Goal: Task Accomplishment & Management: Complete application form

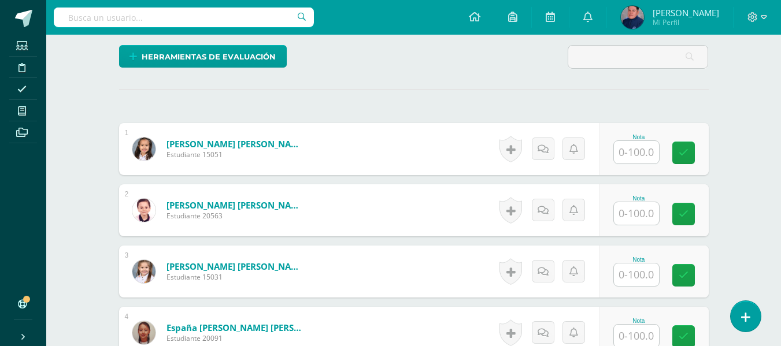
scroll to position [347, 0]
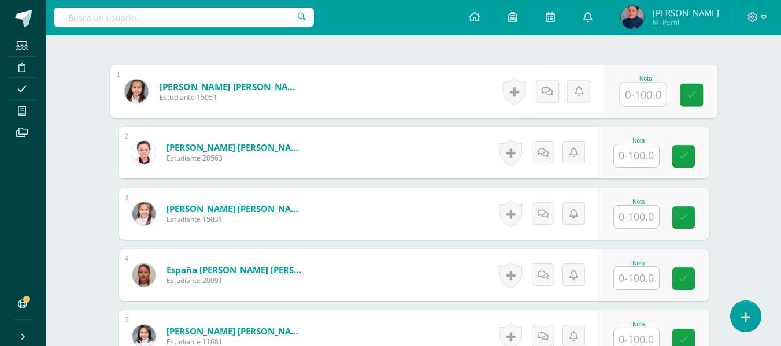
click at [631, 101] on input "text" at bounding box center [642, 94] width 46 height 23
type input "100"
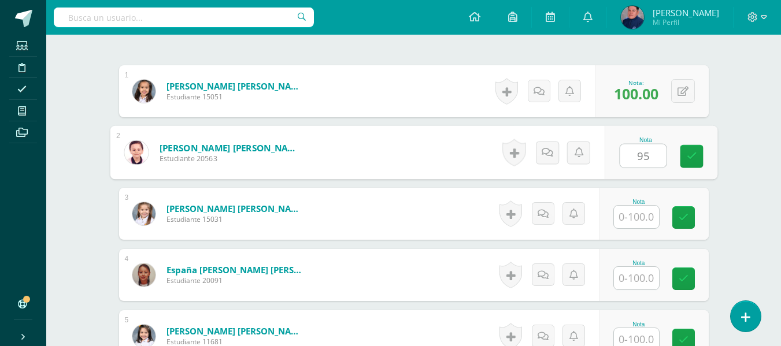
type input "95"
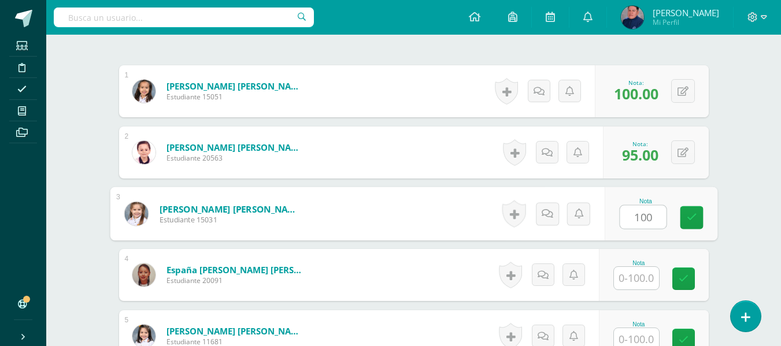
type input "100"
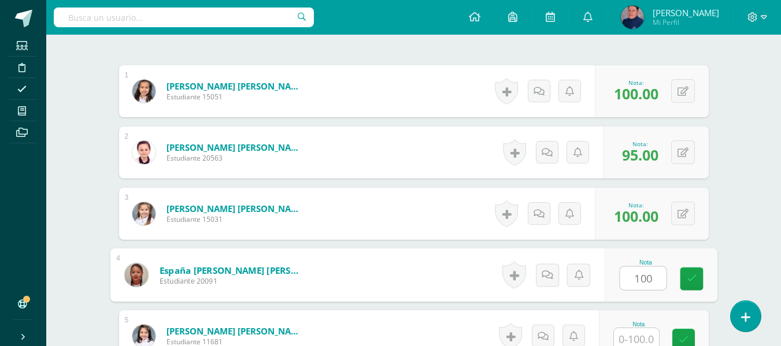
type input "100"
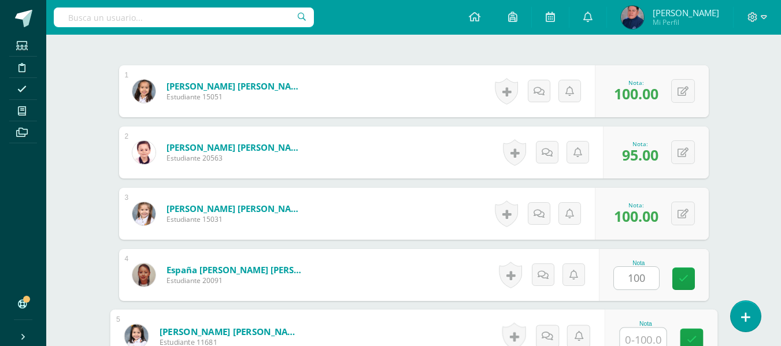
scroll to position [352, 0]
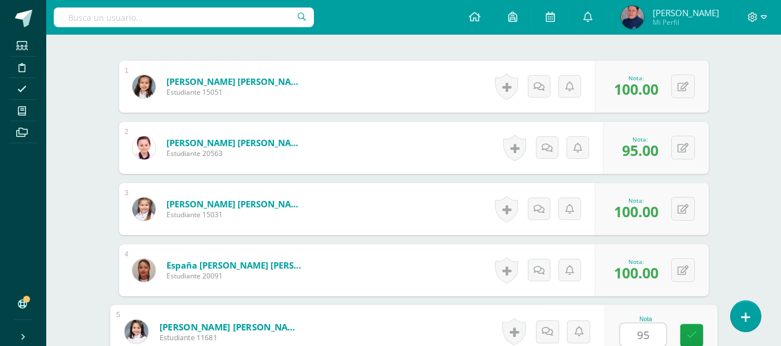
type input "95"
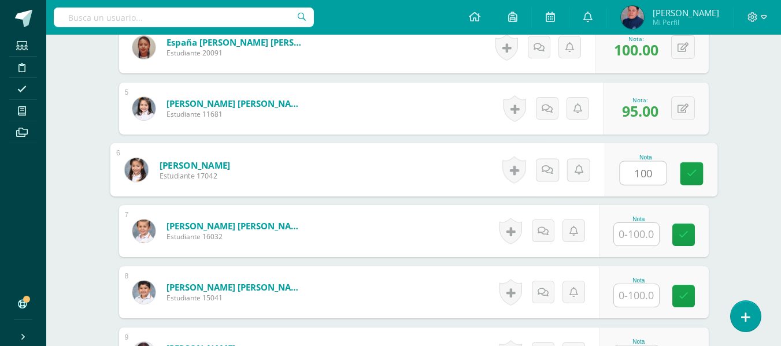
type input "100"
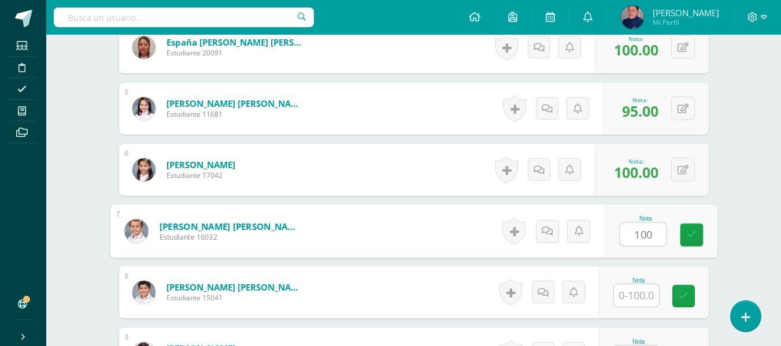
type input "100"
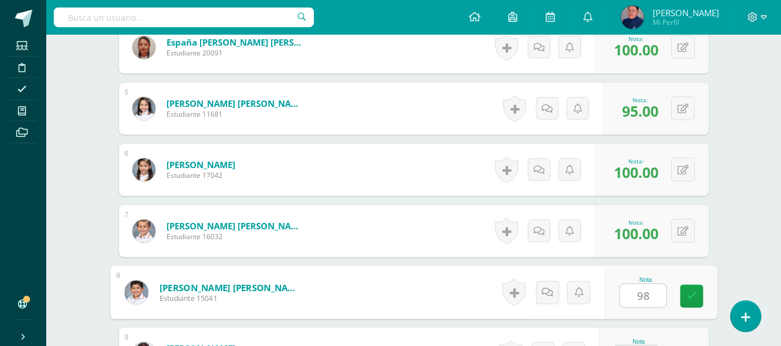
type input "98"
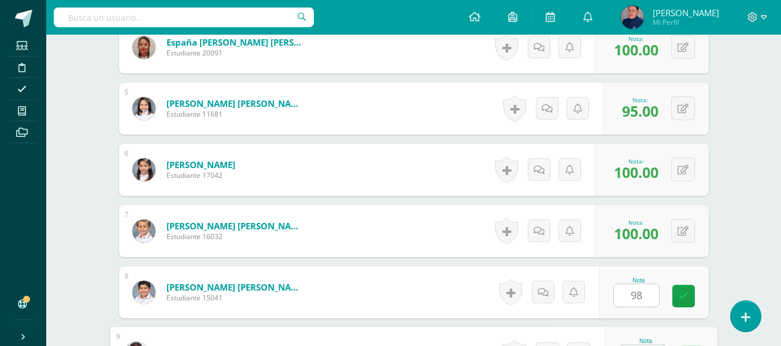
scroll to position [597, 0]
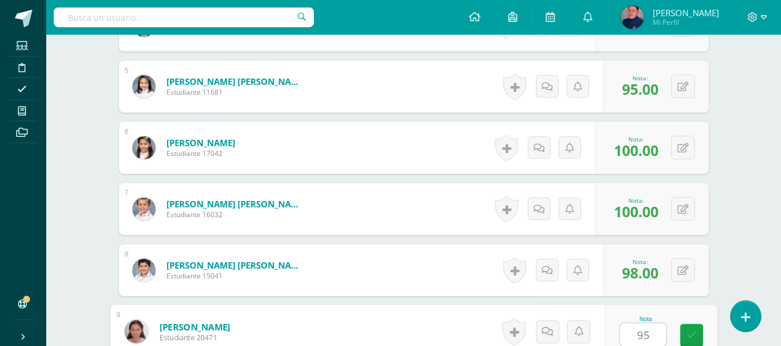
type input "95"
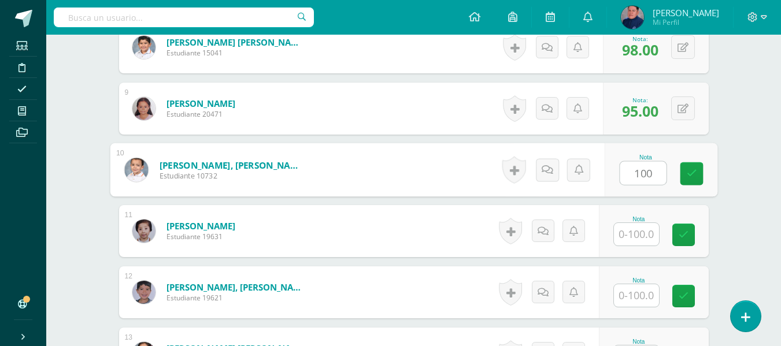
type input "100"
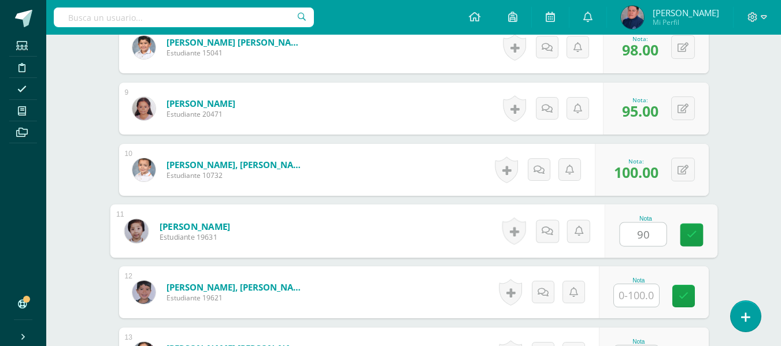
type input "90"
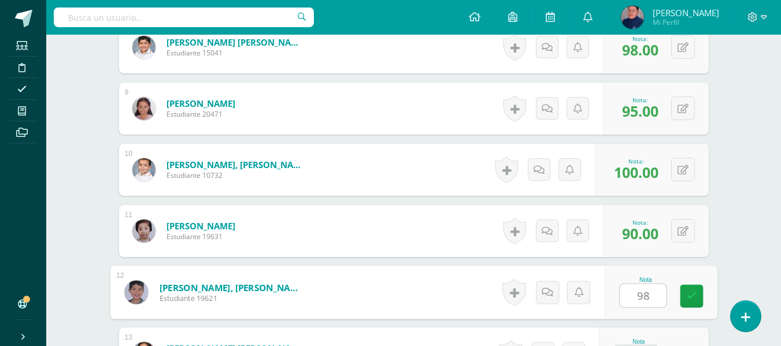
type input "98"
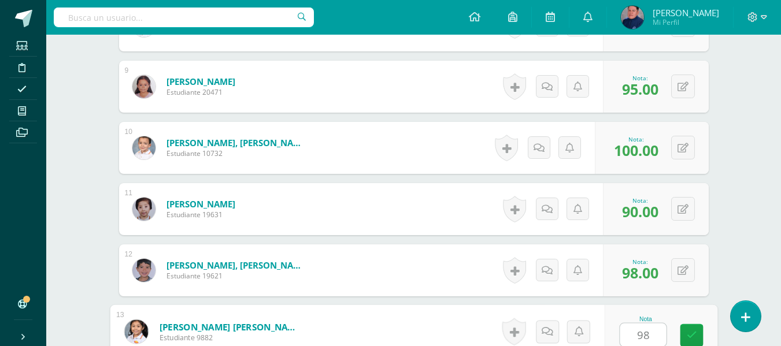
type input "98"
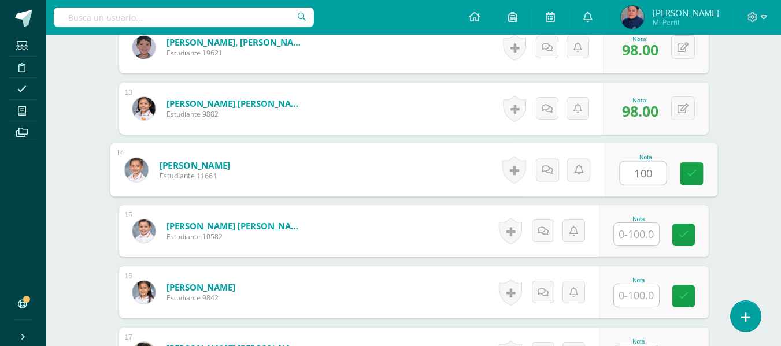
type input "100"
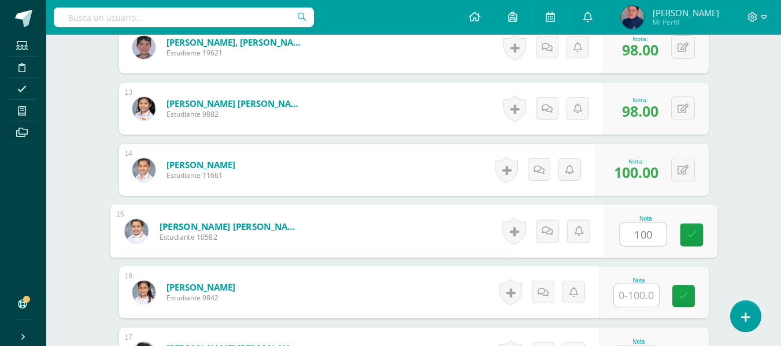
type input "100"
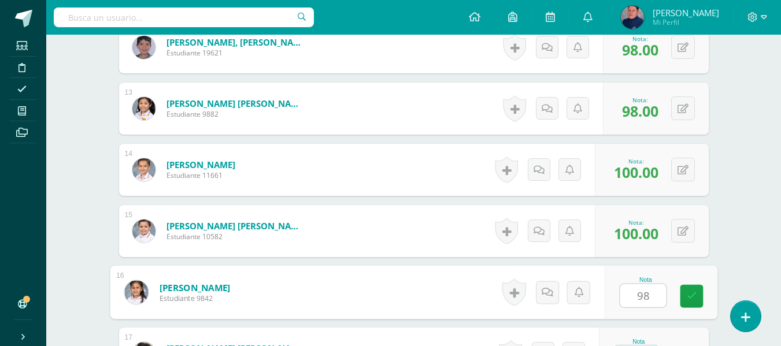
type input "98"
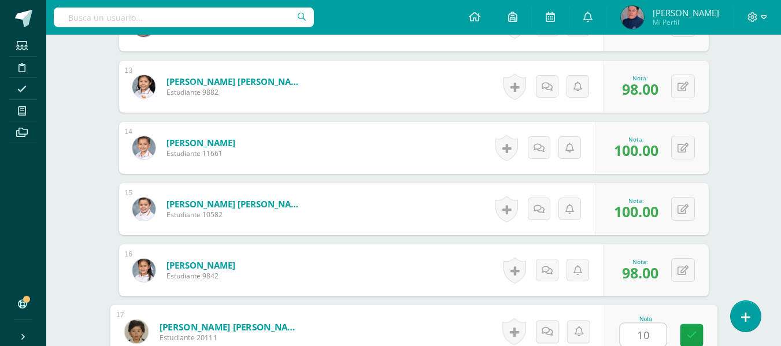
type input "100"
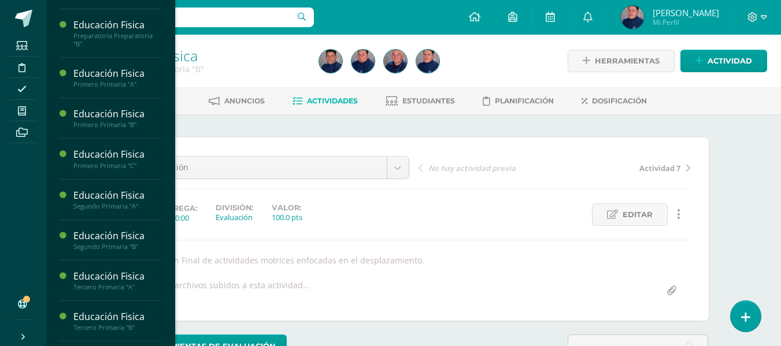
scroll to position [58, 0]
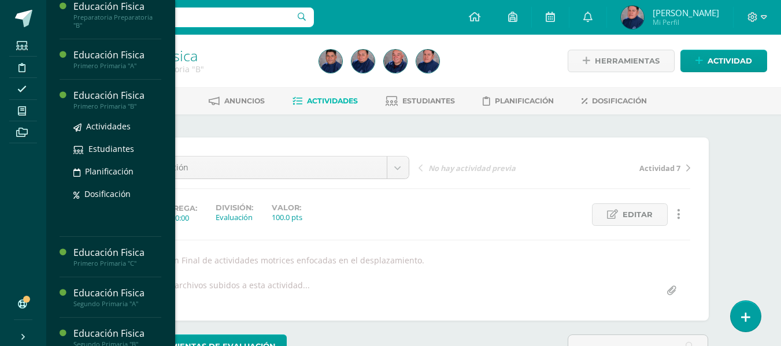
click at [102, 99] on div "Educación Fisica" at bounding box center [117, 95] width 88 height 13
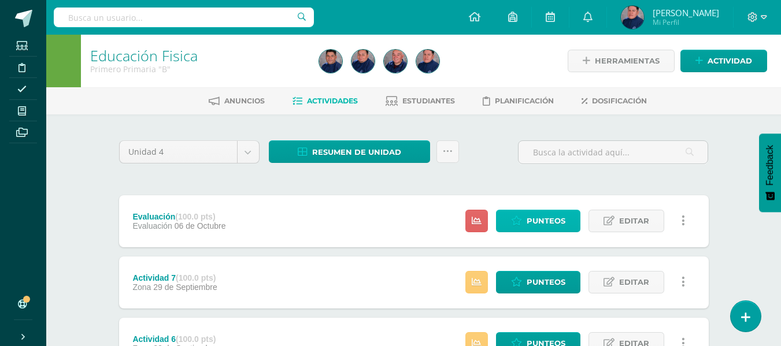
click at [544, 222] on span "Punteos" at bounding box center [545, 220] width 39 height 21
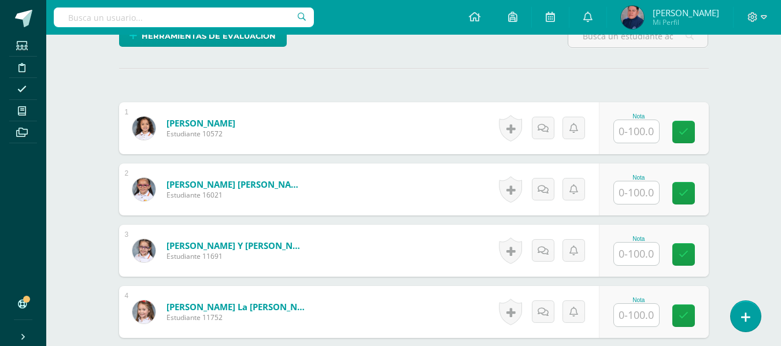
scroll to position [364, 0]
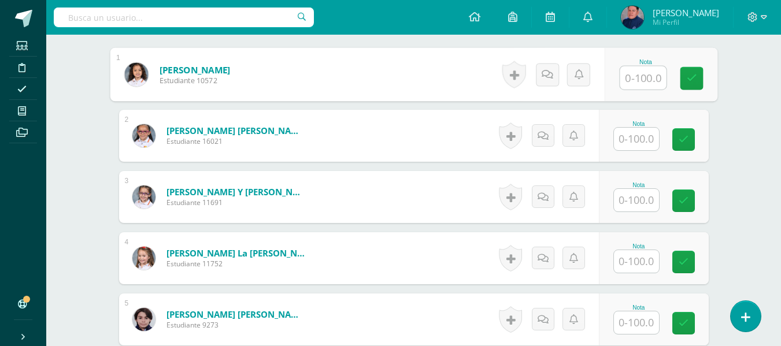
click at [637, 80] on input "text" at bounding box center [642, 77] width 46 height 23
type input "100"
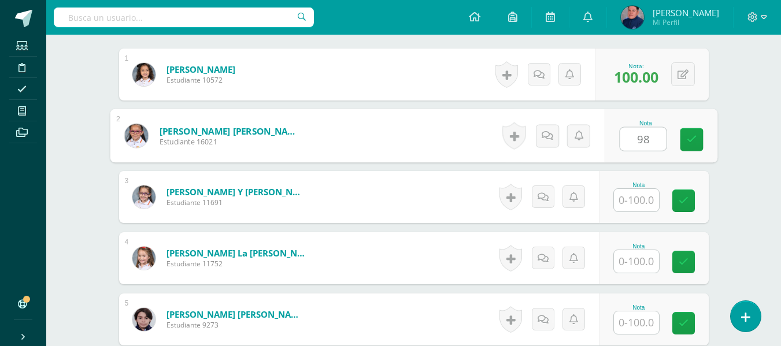
type input "98"
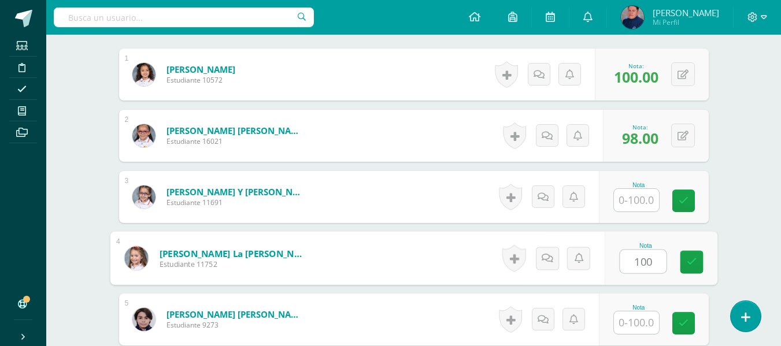
type input "100"
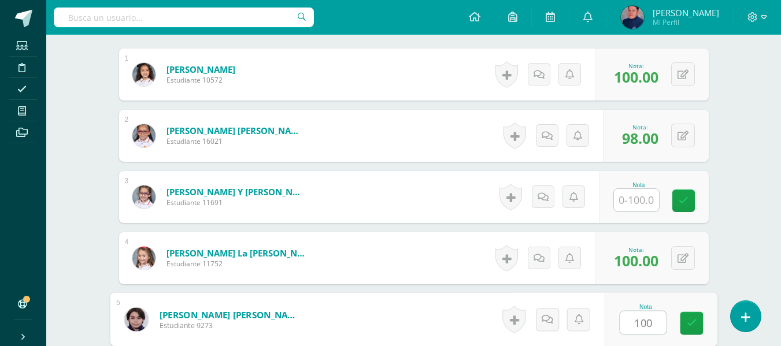
type input "100"
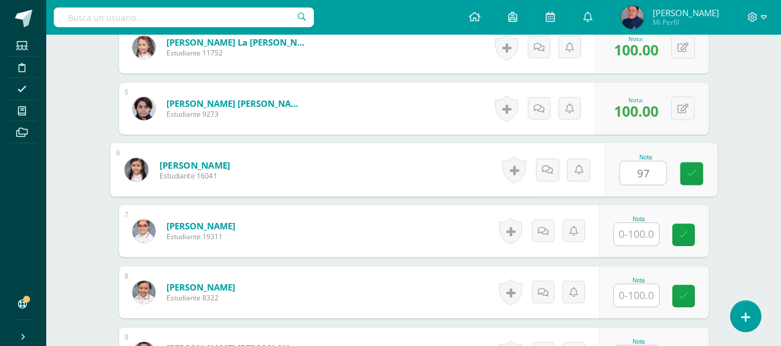
type input "97"
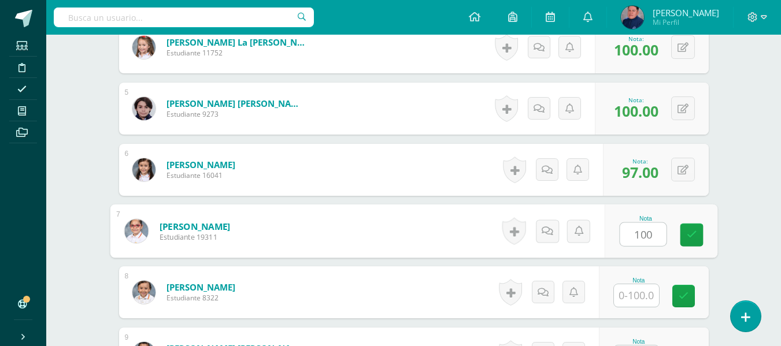
type input "100"
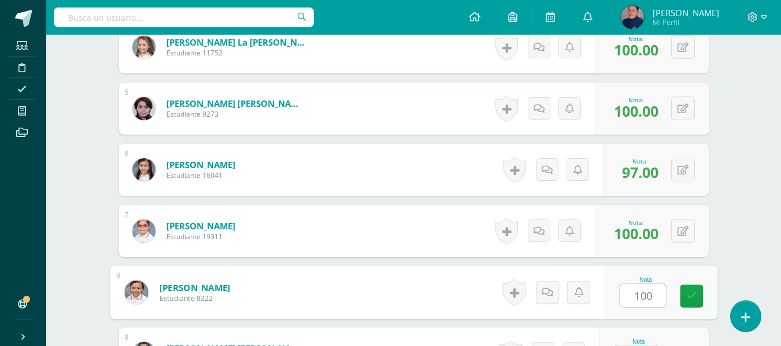
type input "100"
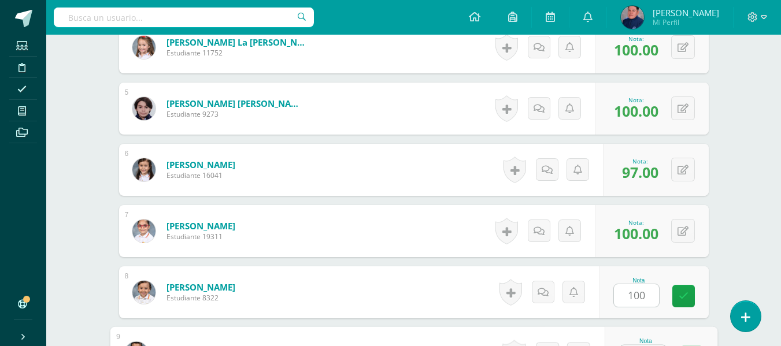
scroll to position [597, 0]
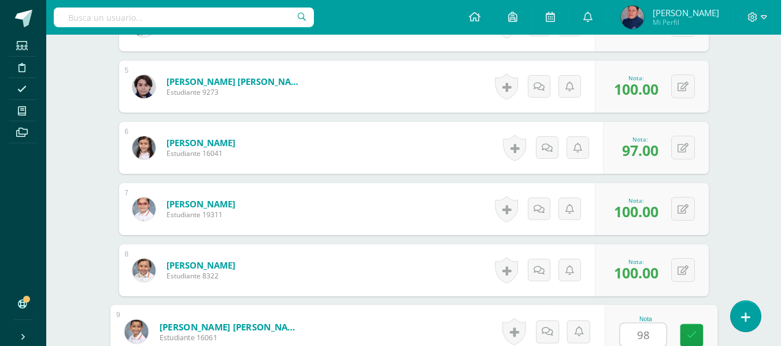
type input "98"
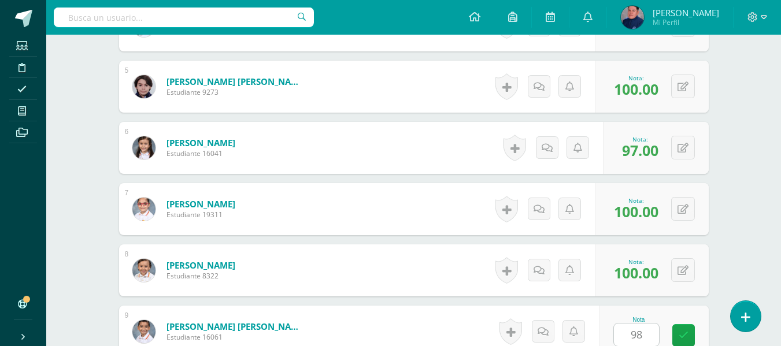
scroll to position [820, 0]
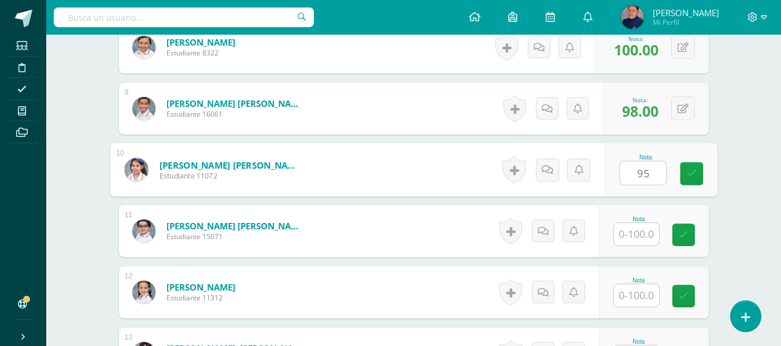
type input "95"
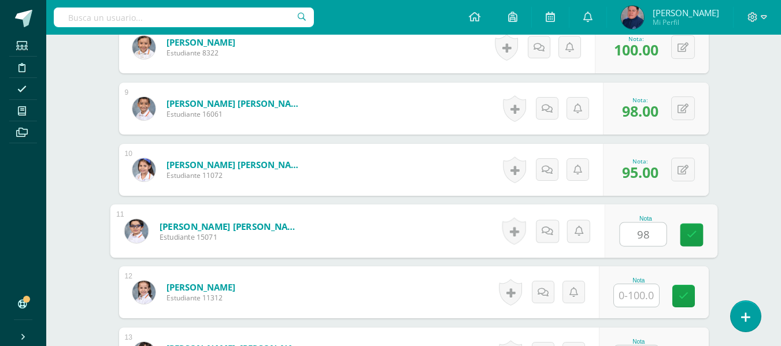
type input "98"
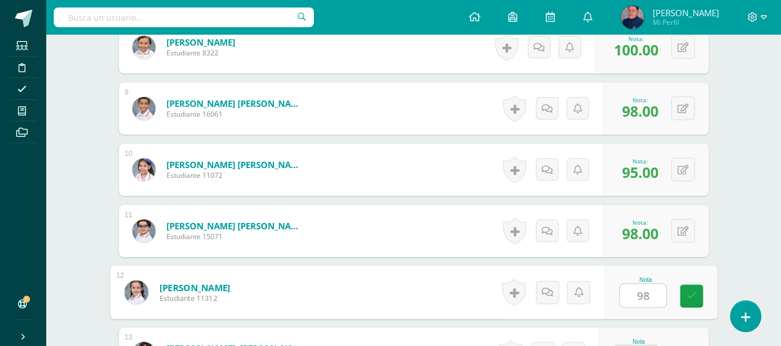
type input "98"
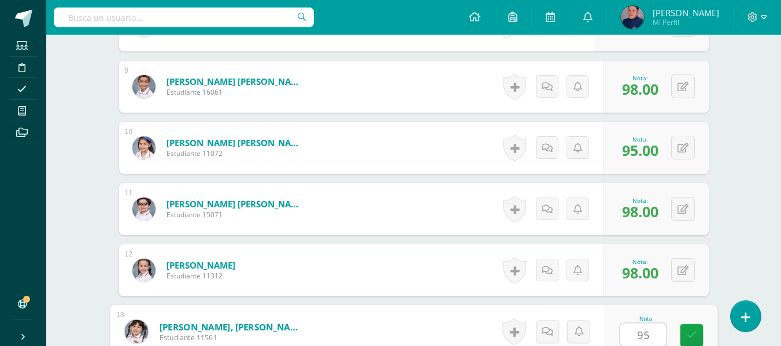
type input "95"
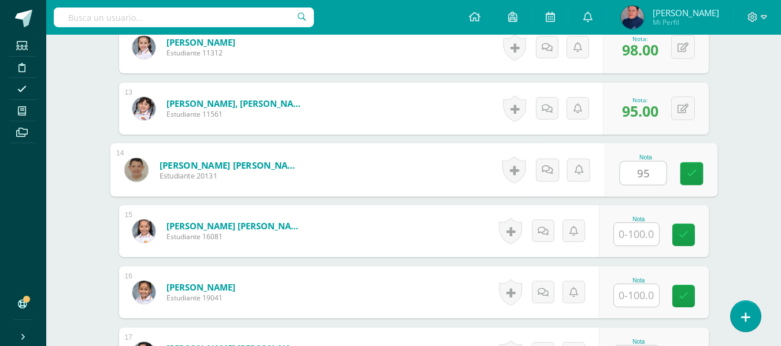
type input "95"
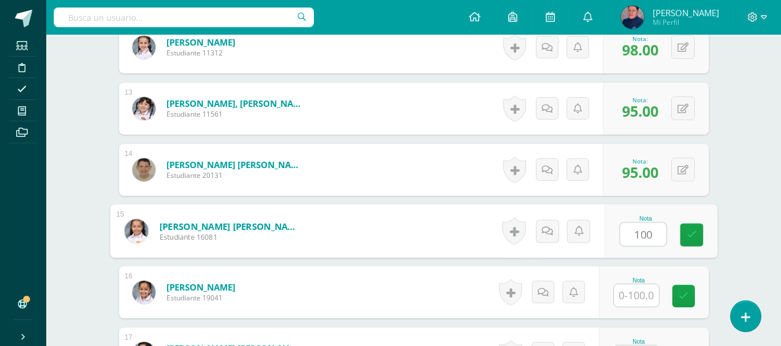
type input "100"
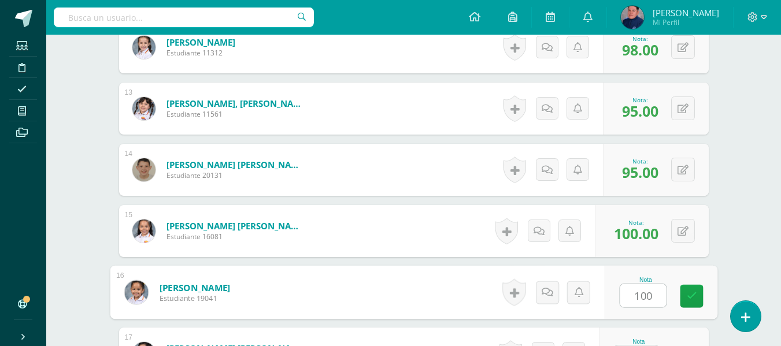
type input "100"
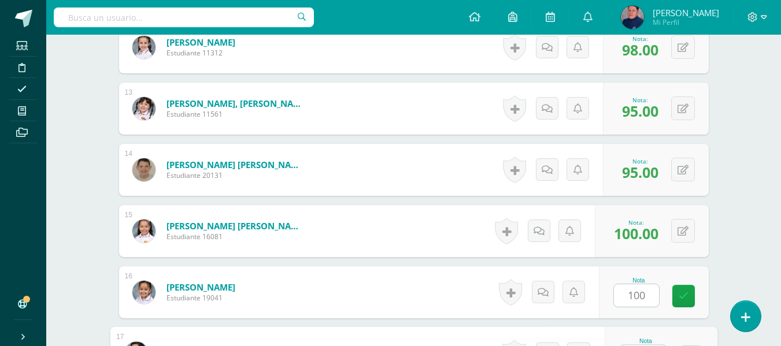
scroll to position [1087, 0]
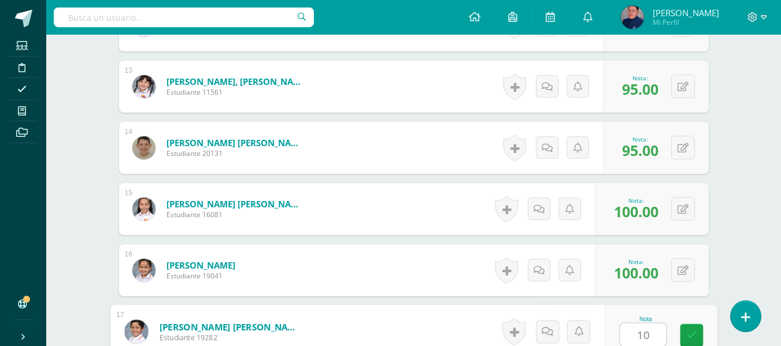
type input "100"
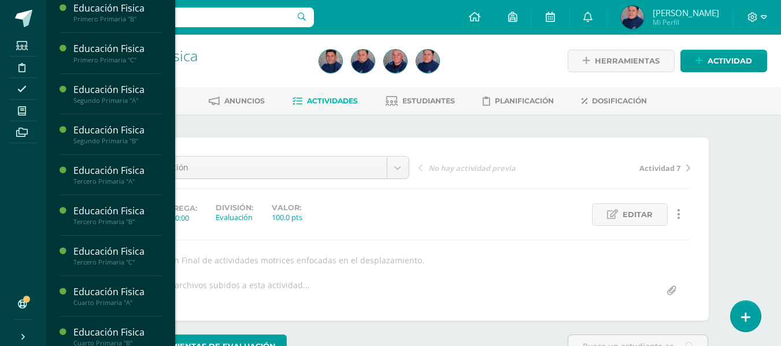
scroll to position [173, 0]
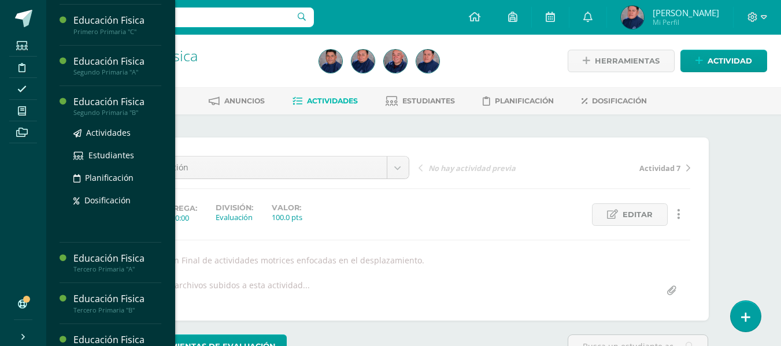
click at [103, 107] on div "Educación Fisica" at bounding box center [117, 101] width 88 height 13
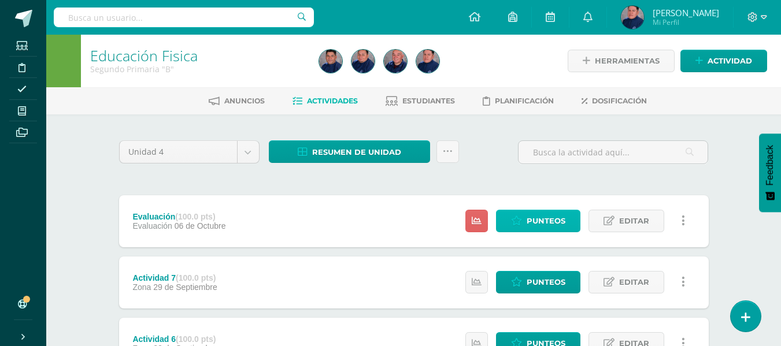
click at [536, 216] on span "Punteos" at bounding box center [545, 220] width 39 height 21
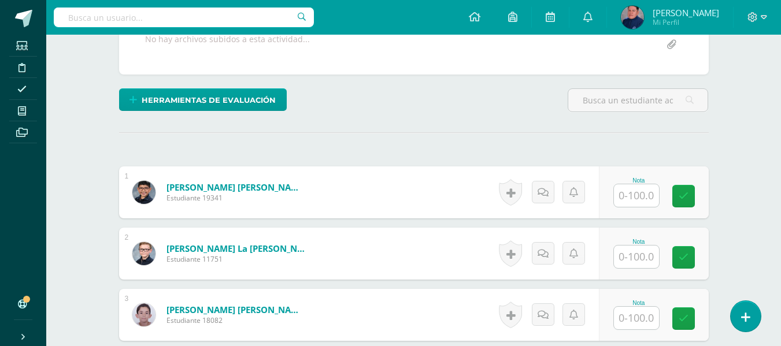
scroll to position [304, 0]
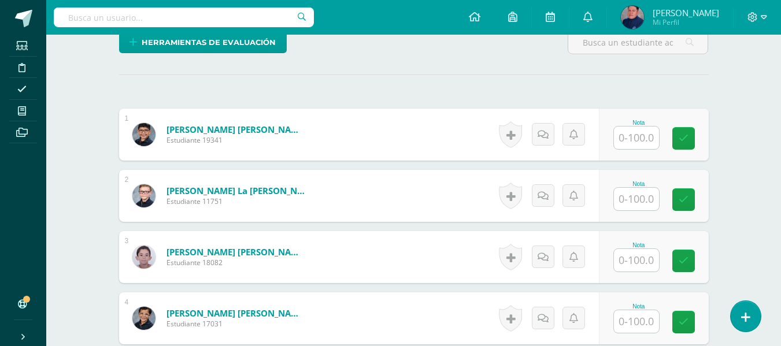
click at [627, 142] on input "text" at bounding box center [636, 138] width 45 height 23
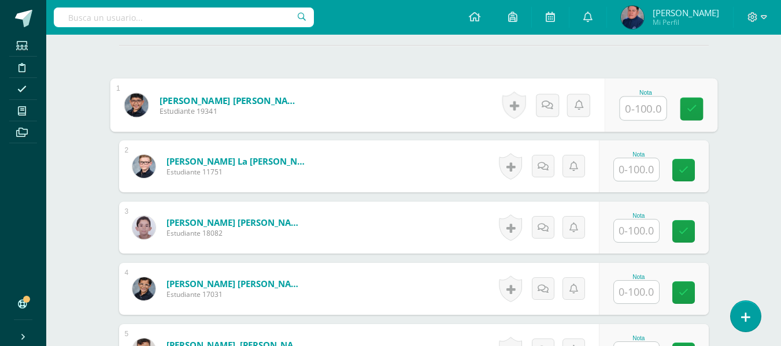
scroll to position [362, 0]
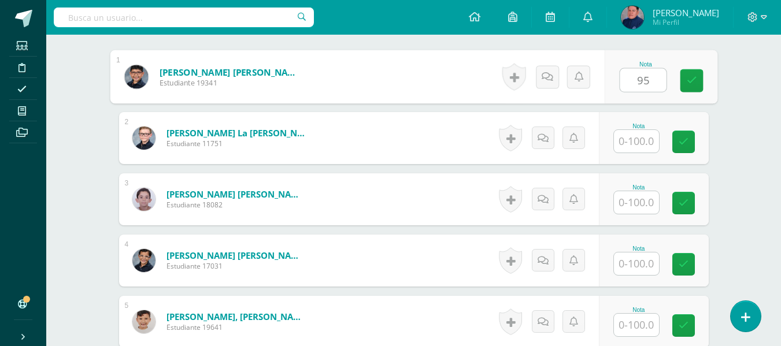
type input "95"
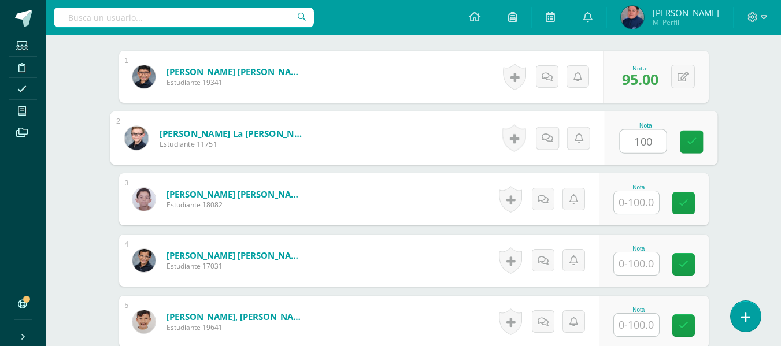
type input "100"
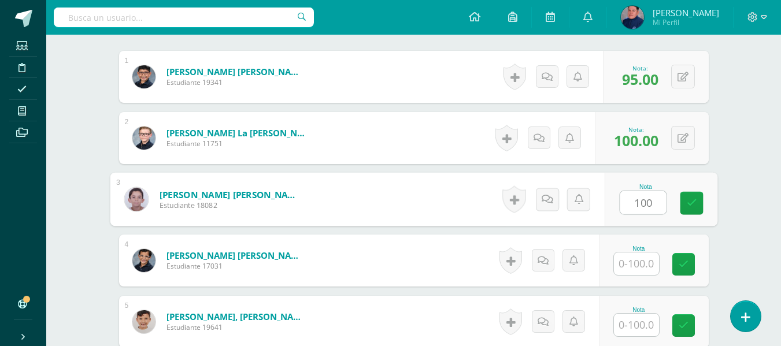
type input "100"
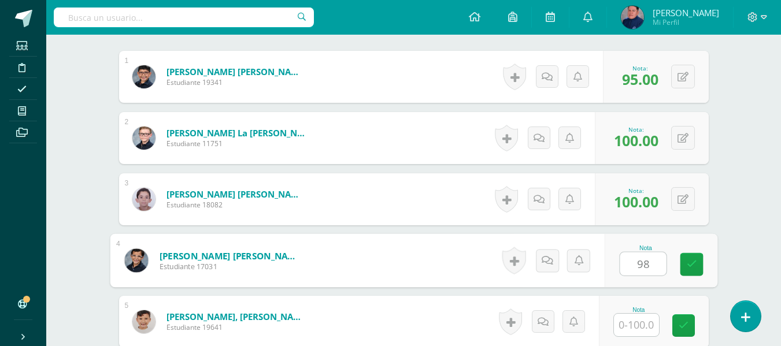
type input "98"
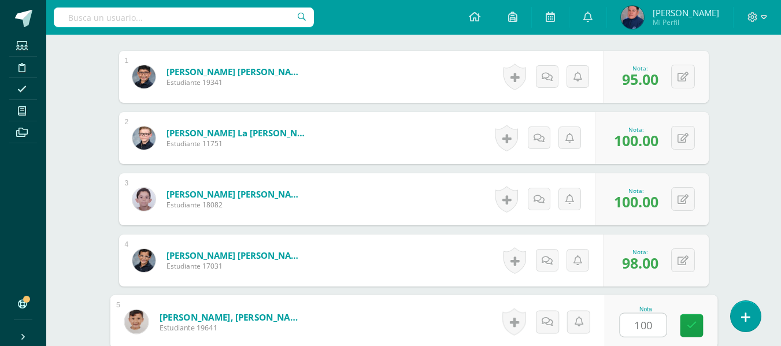
type input "100"
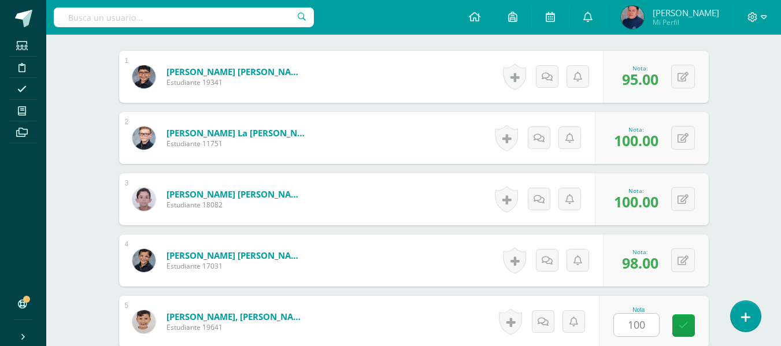
scroll to position [575, 0]
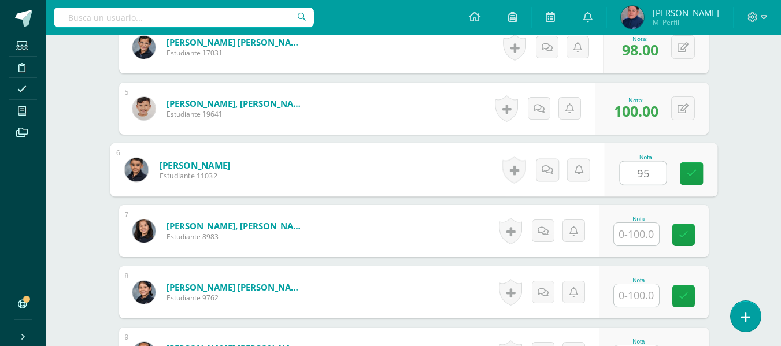
type input "95"
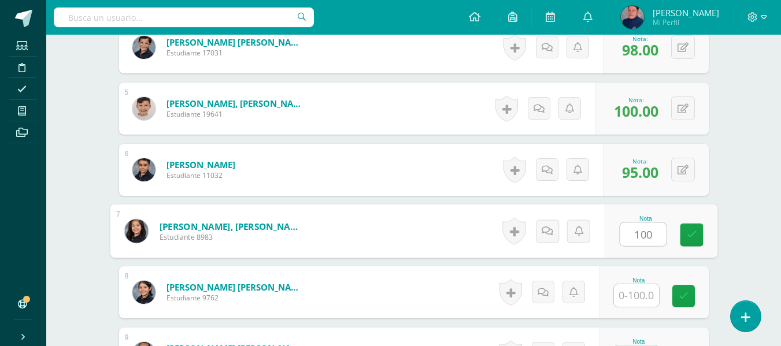
type input "100"
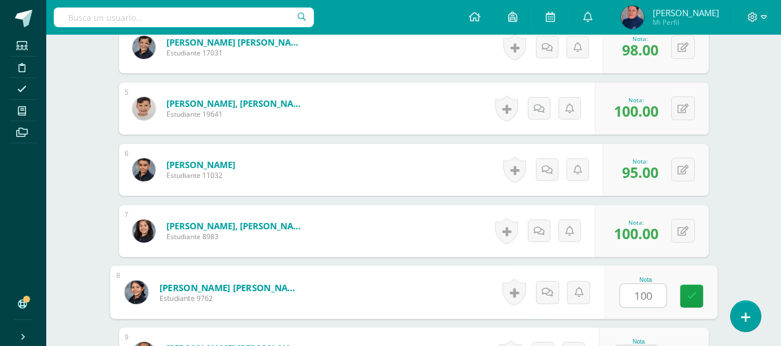
type input "100"
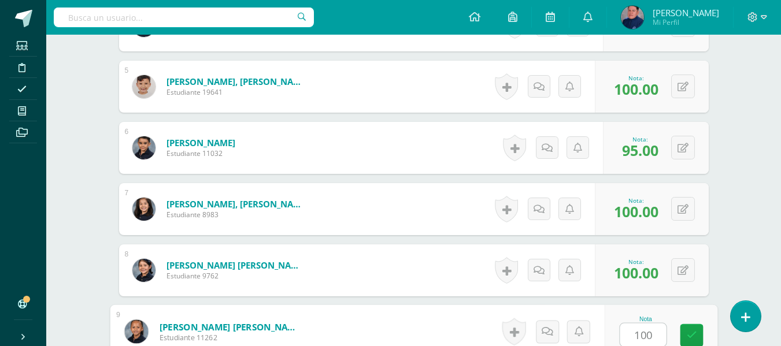
type input "100"
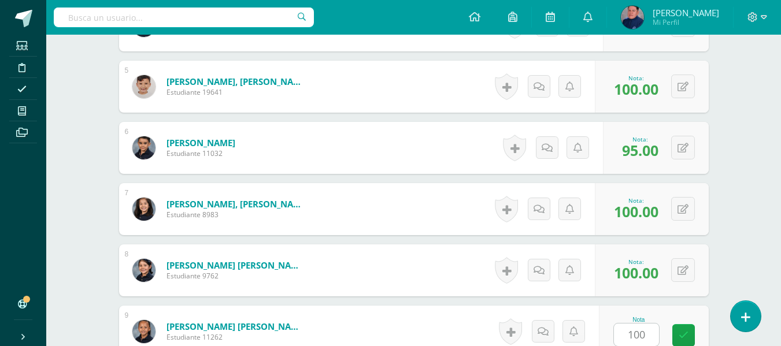
scroll to position [820, 0]
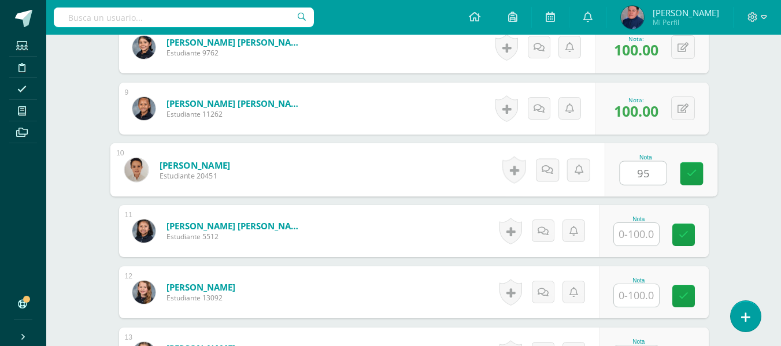
type input "95"
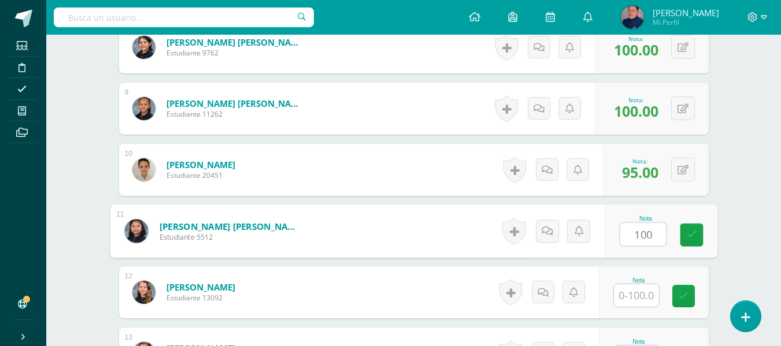
type input "100"
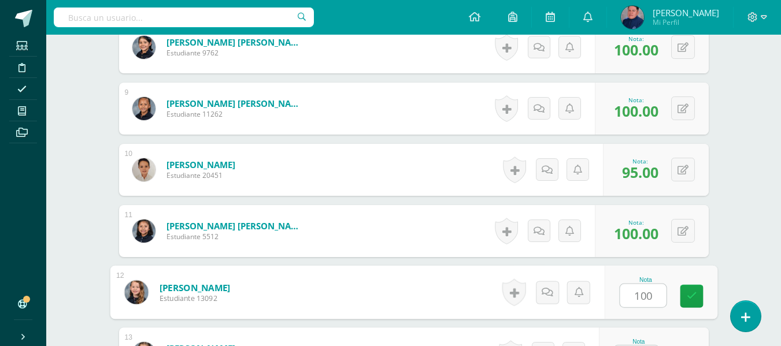
type input "100"
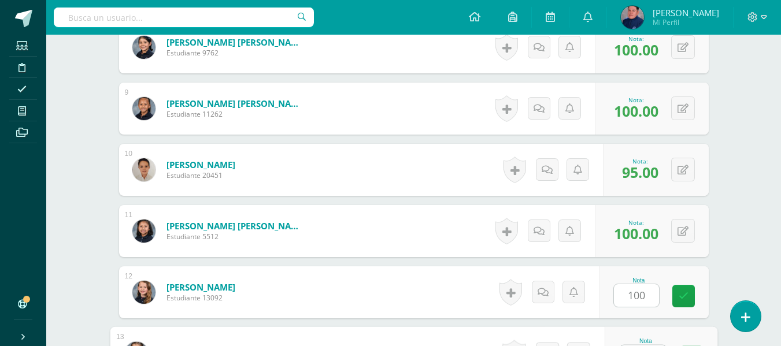
scroll to position [842, 0]
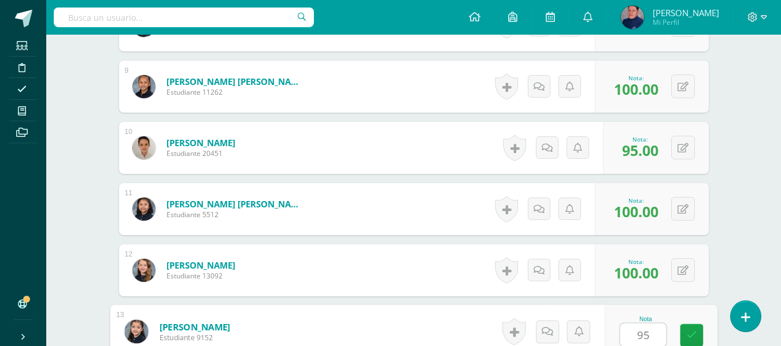
type input "95"
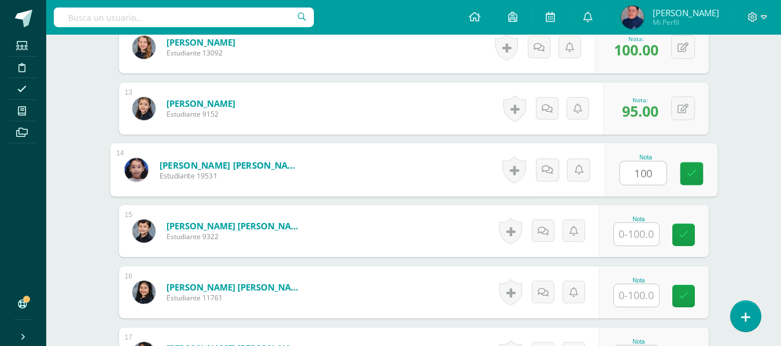
type input "100"
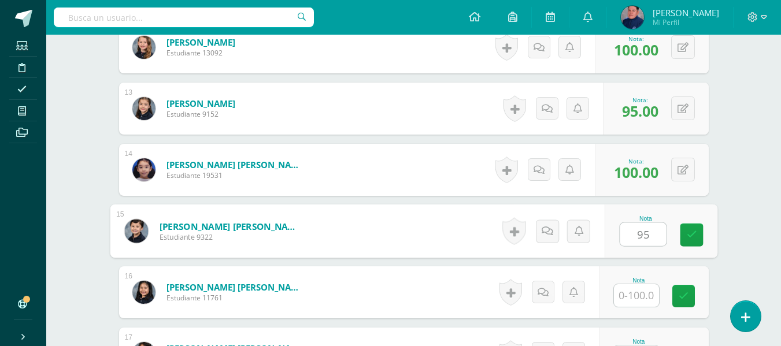
type input "95"
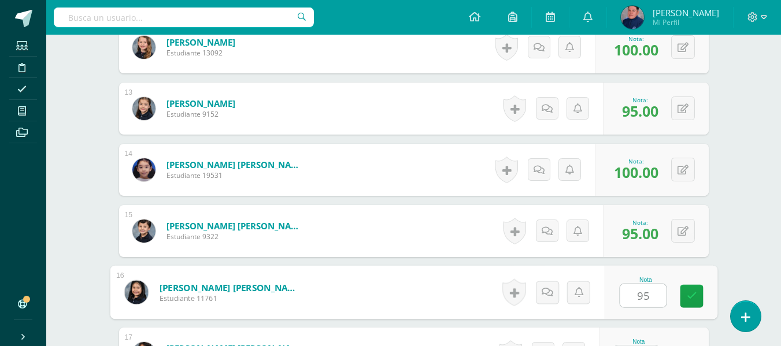
type input "9"
type input "100"
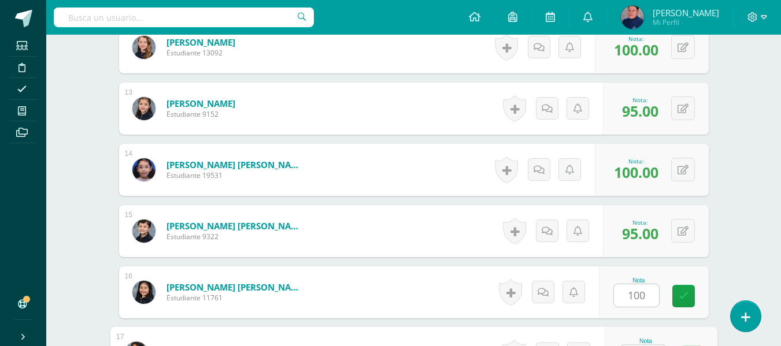
scroll to position [1087, 0]
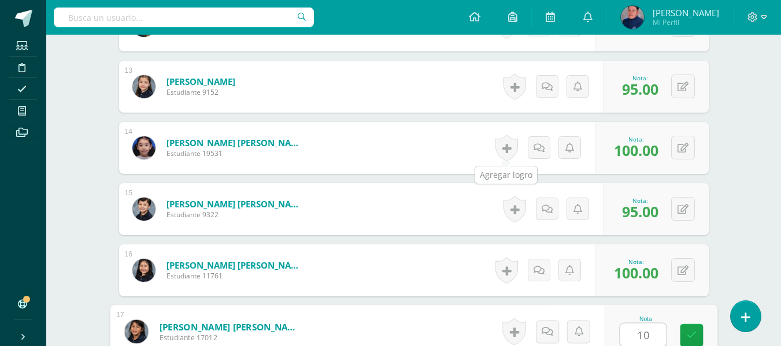
type input "100"
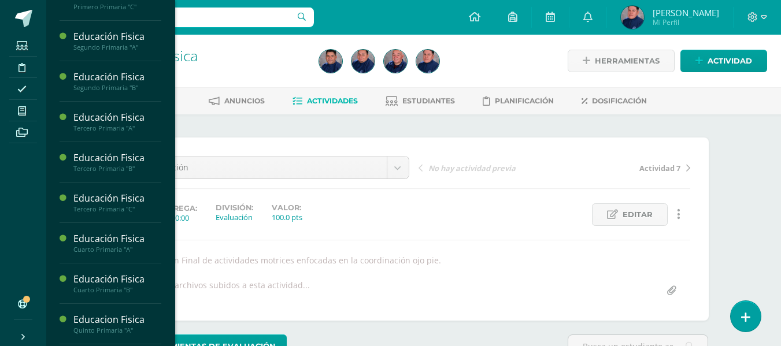
scroll to position [231, 0]
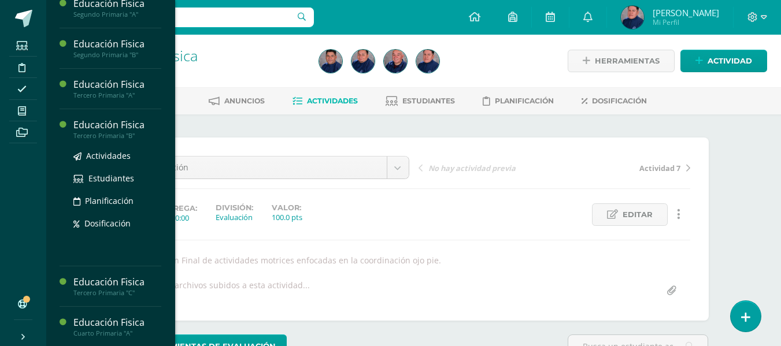
click at [101, 126] on div "Educación Fisica" at bounding box center [117, 124] width 88 height 13
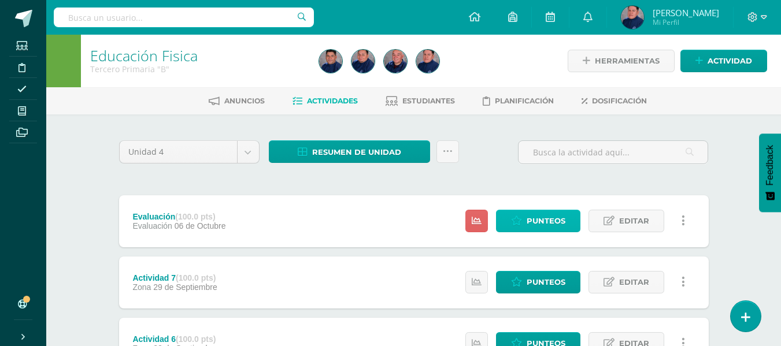
click at [554, 221] on span "Punteos" at bounding box center [545, 220] width 39 height 21
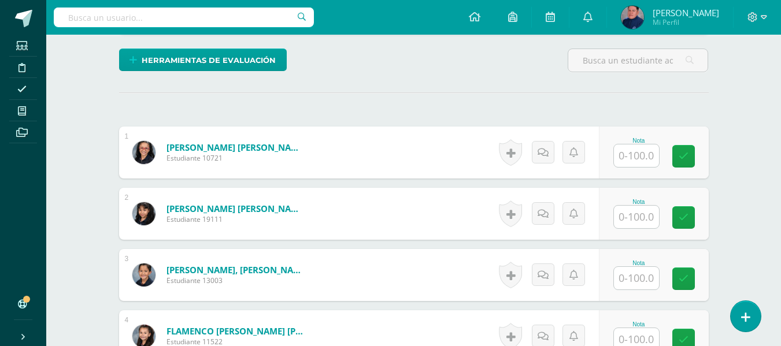
scroll to position [307, 0]
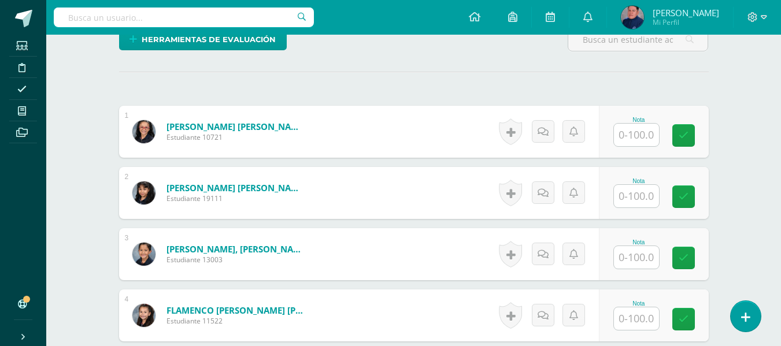
click at [630, 138] on input "text" at bounding box center [636, 135] width 45 height 23
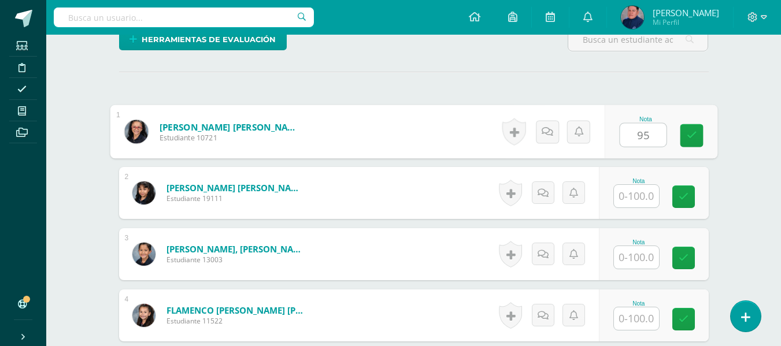
type input "95"
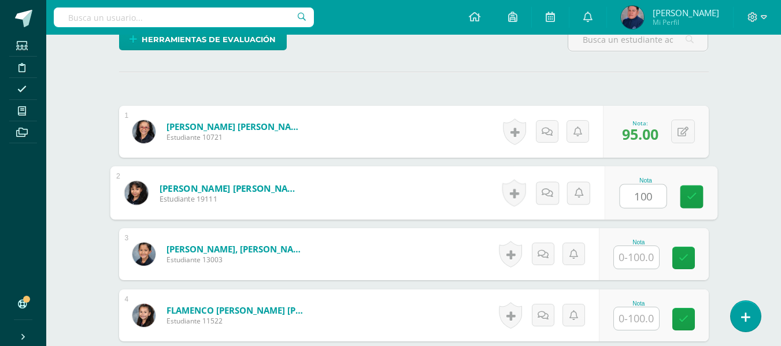
type input "100"
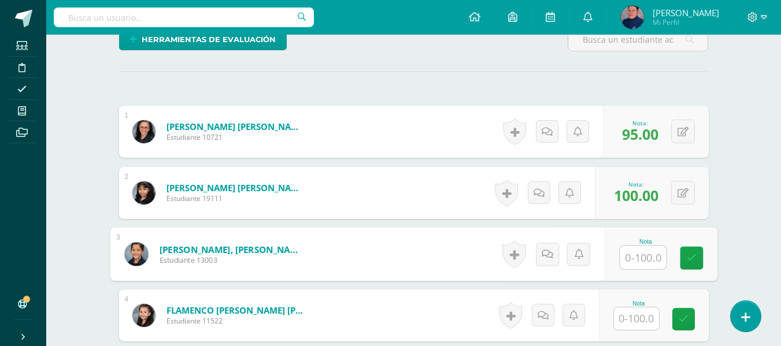
type input "1"
type input "98"
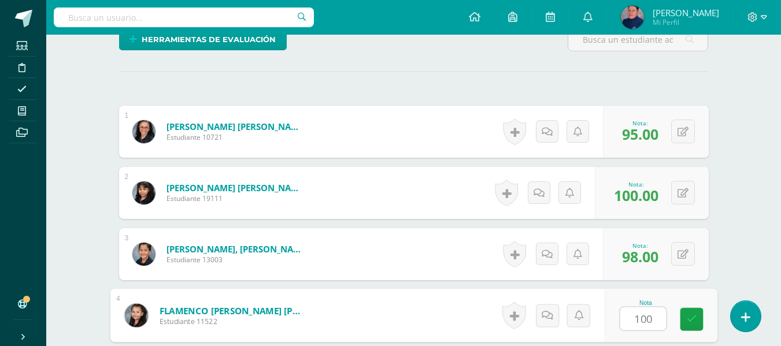
type input "100"
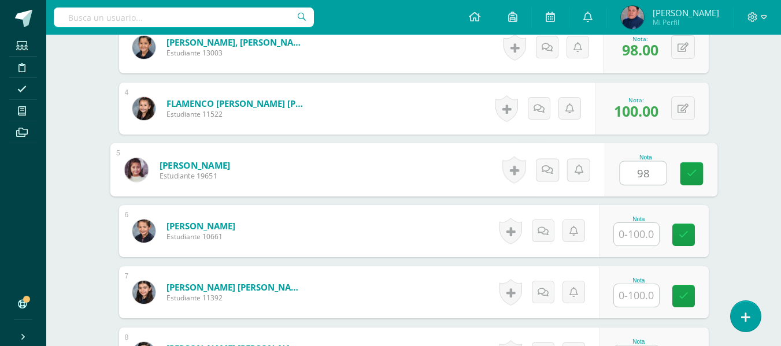
type input "98"
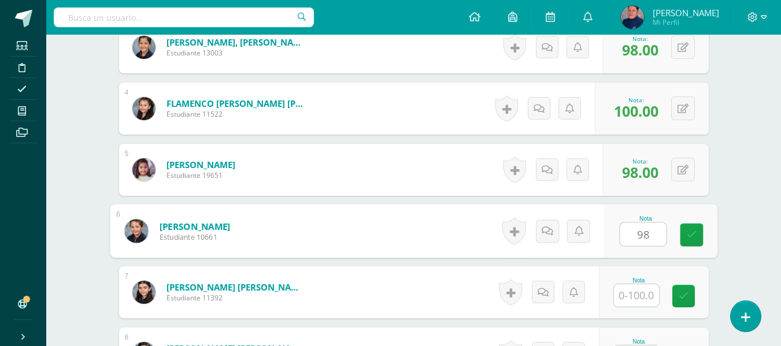
type input "98"
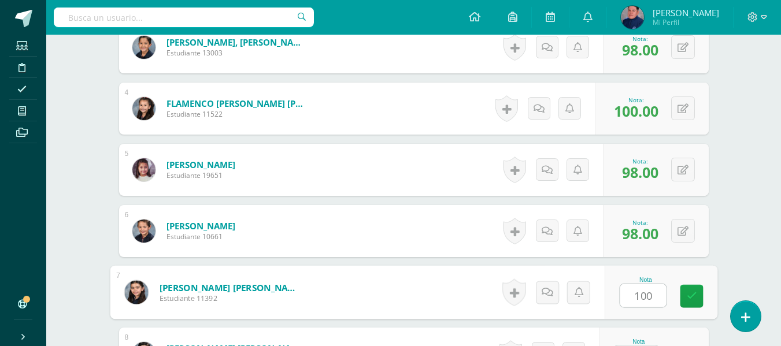
type input "100"
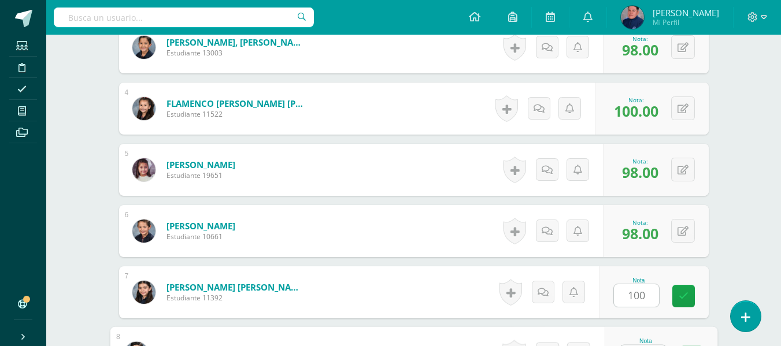
scroll to position [536, 0]
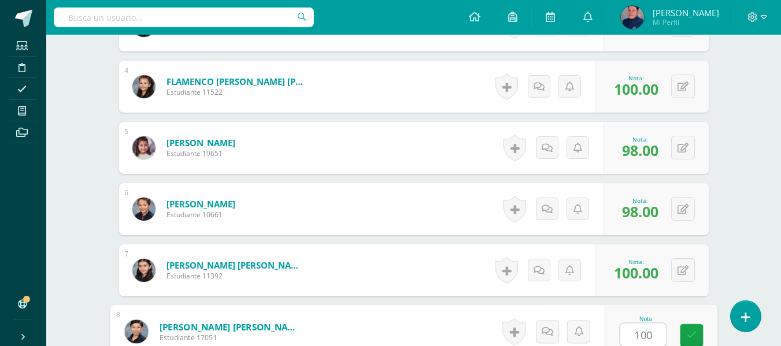
type input "100"
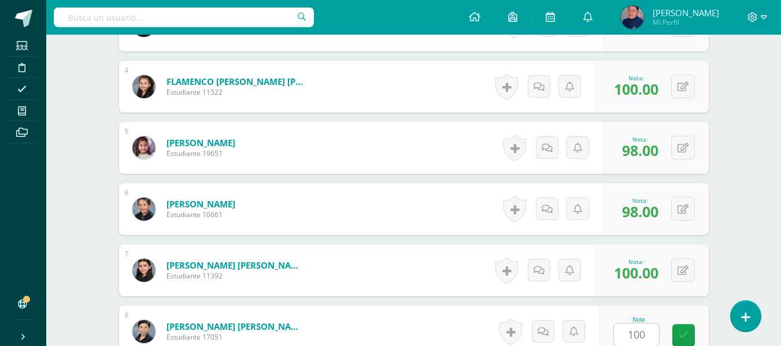
scroll to position [759, 0]
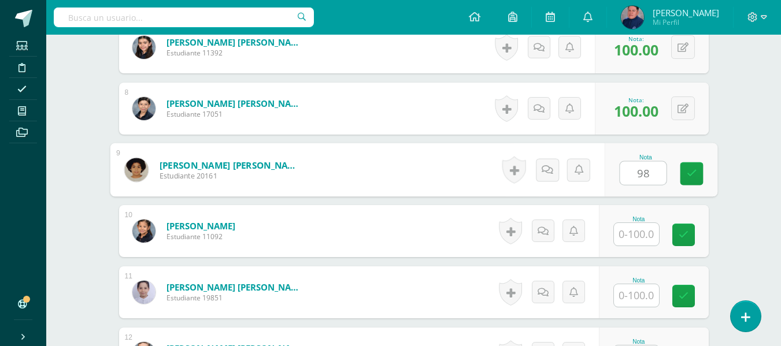
type input "98"
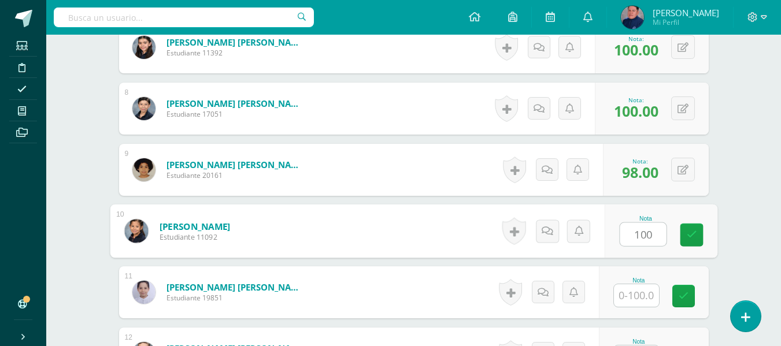
type input "100"
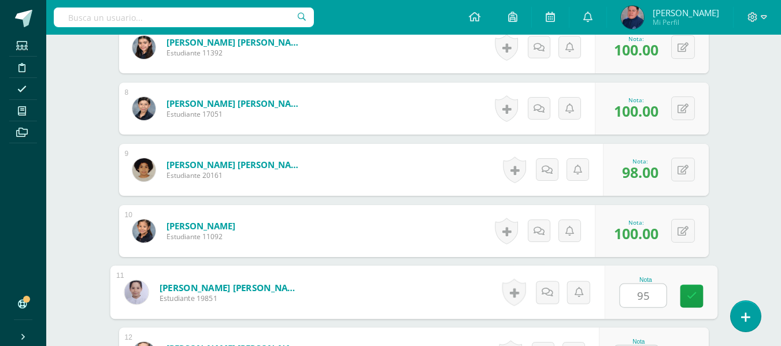
type input "95"
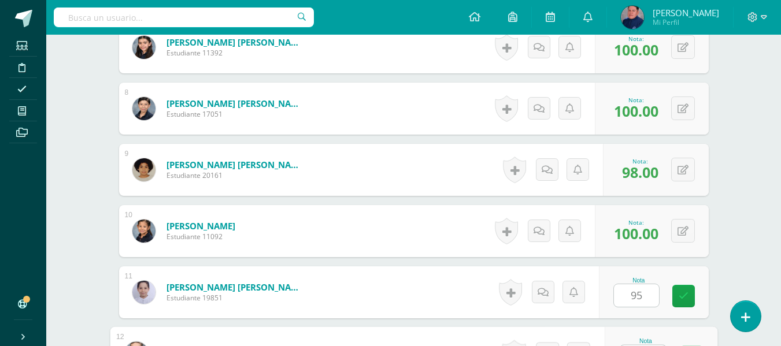
scroll to position [781, 0]
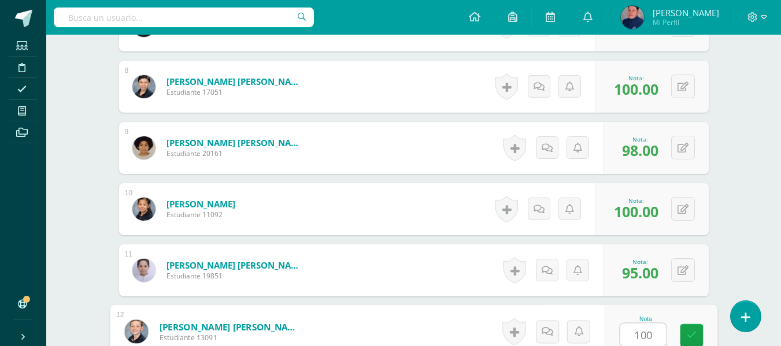
type input "100"
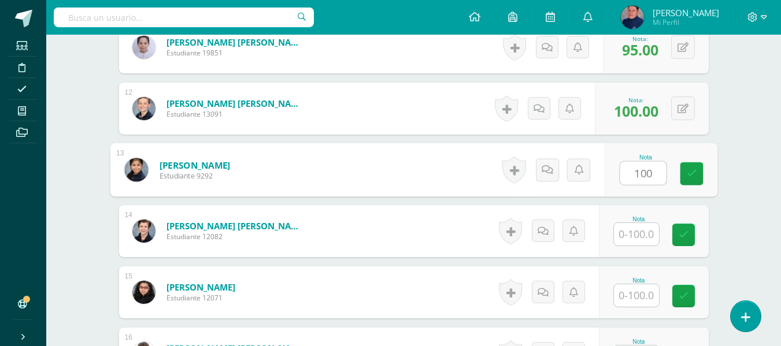
type input "100"
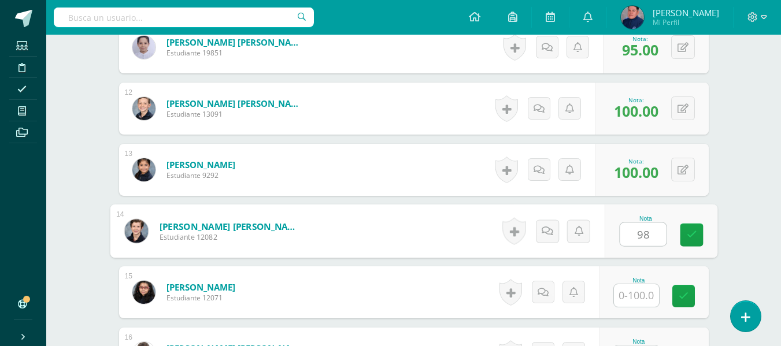
type input "98"
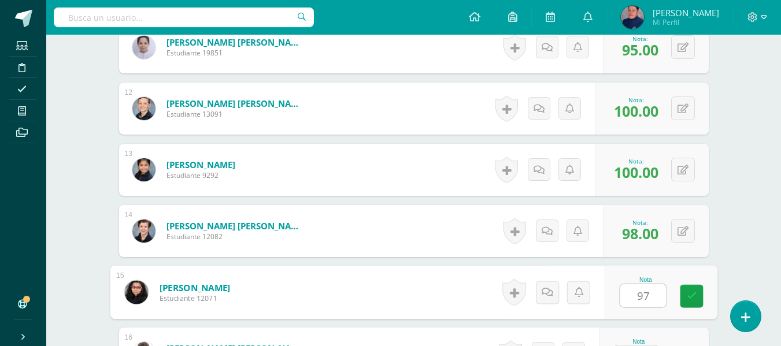
type input "97"
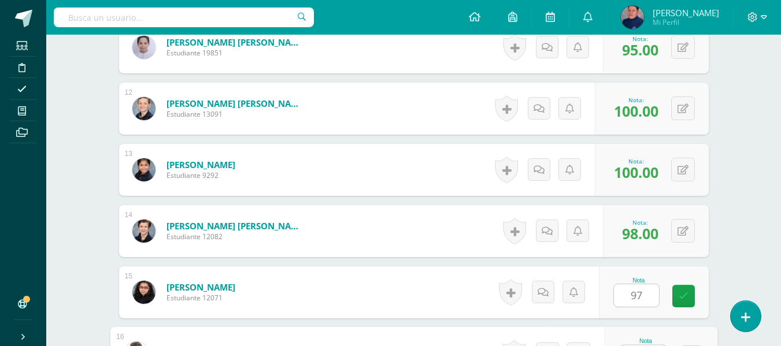
scroll to position [1026, 0]
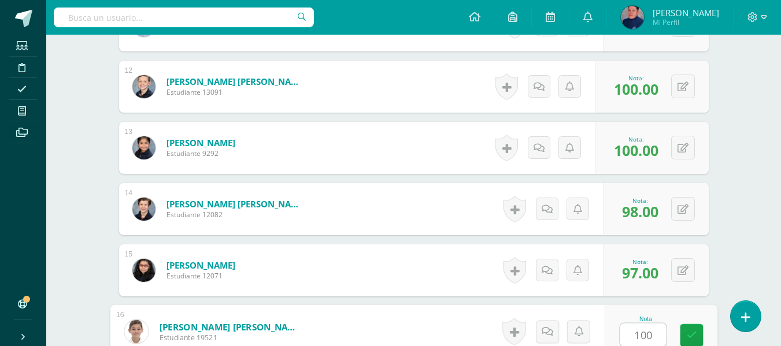
type input "100"
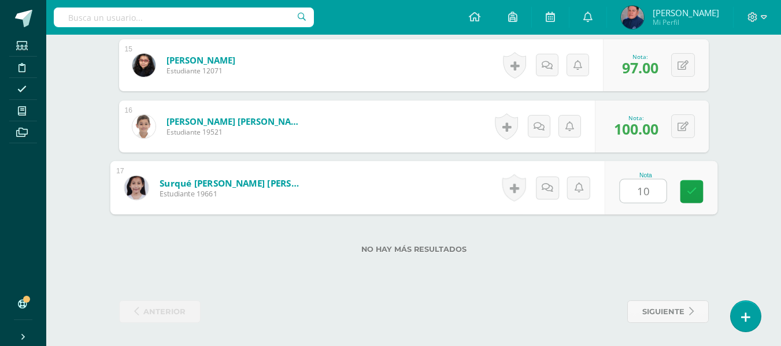
type input "100"
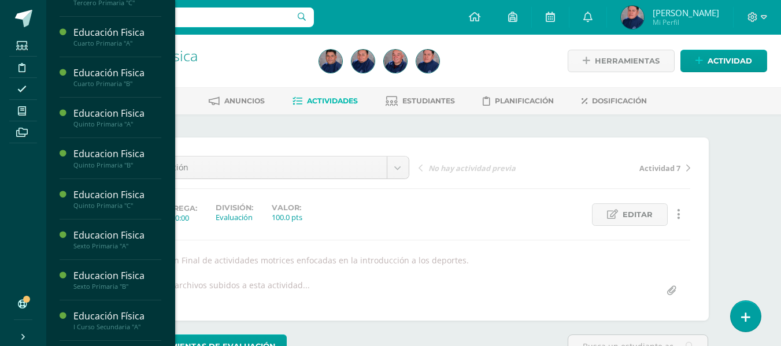
scroll to position [462, 0]
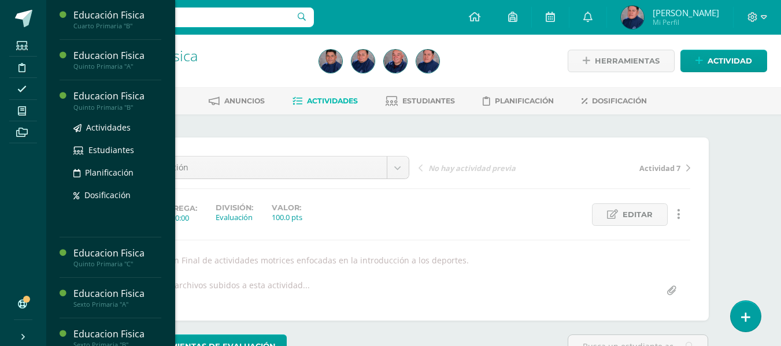
click at [107, 99] on div "Educacion Fisica" at bounding box center [117, 96] width 88 height 13
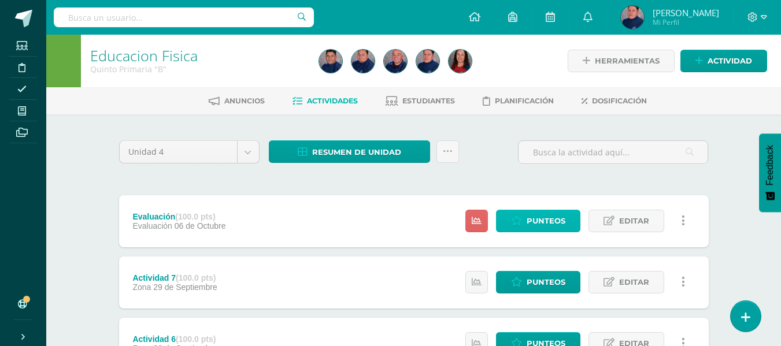
click at [543, 220] on span "Punteos" at bounding box center [545, 220] width 39 height 21
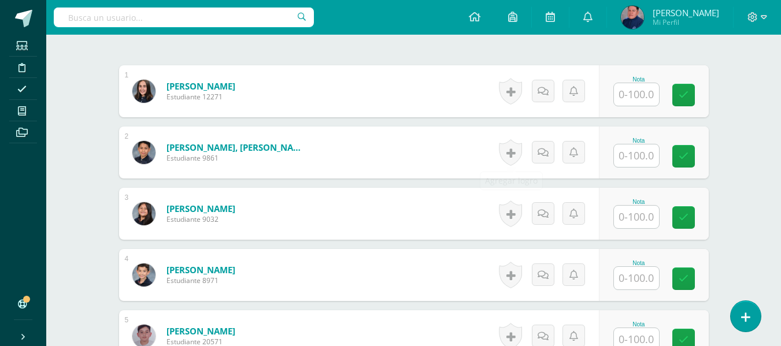
scroll to position [348, 0]
click at [629, 96] on input "text" at bounding box center [636, 94] width 45 height 23
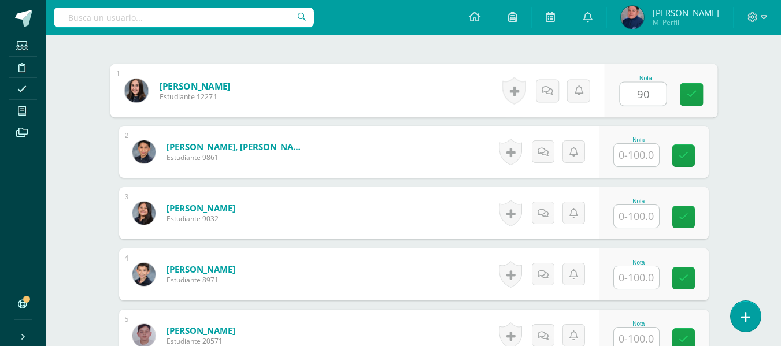
type input "90"
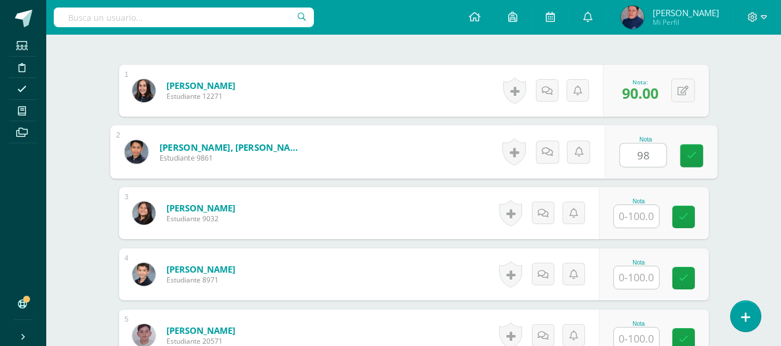
type input "98"
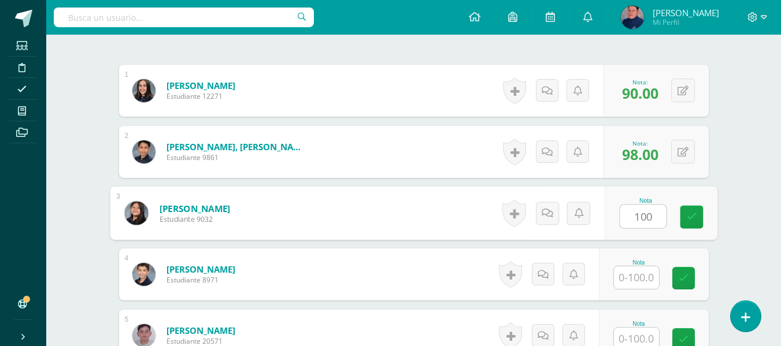
type input "100"
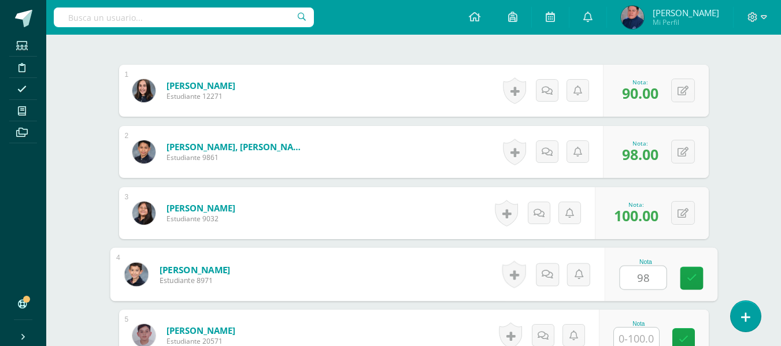
type input "98"
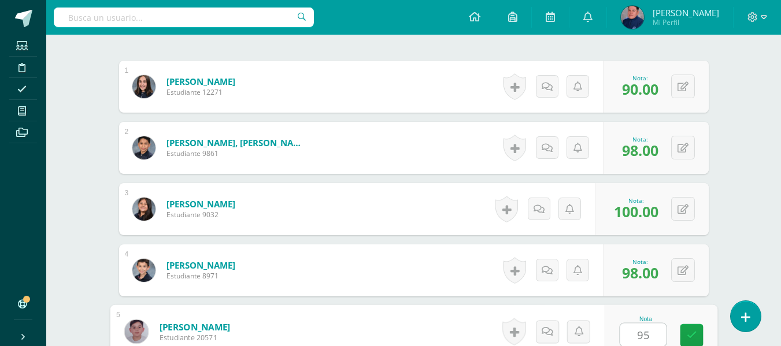
type input "95"
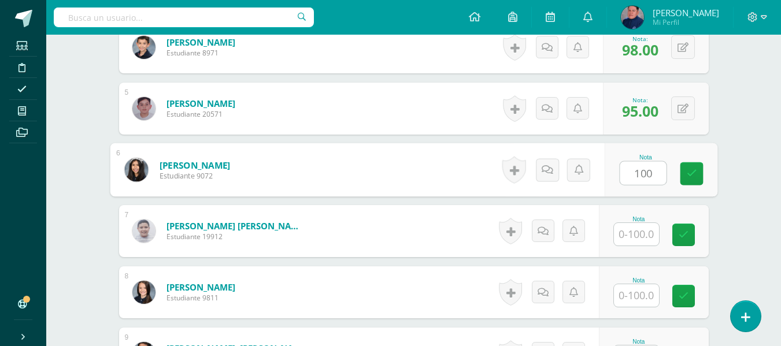
type input "100"
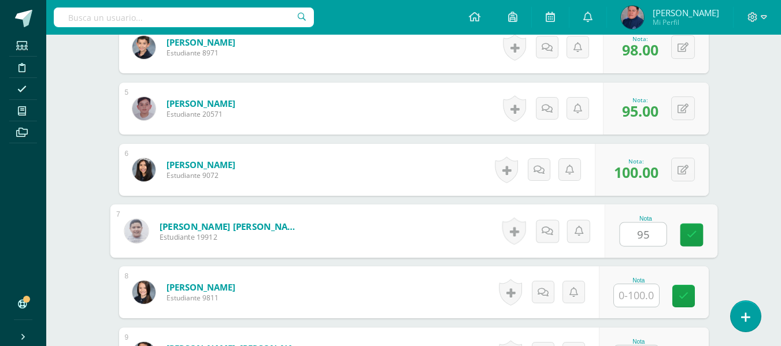
type input "95"
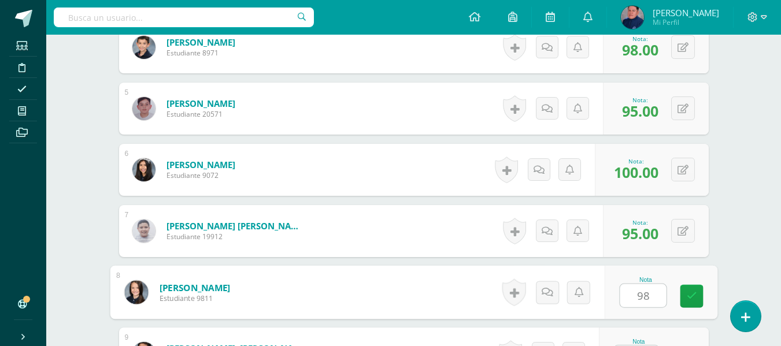
type input "98"
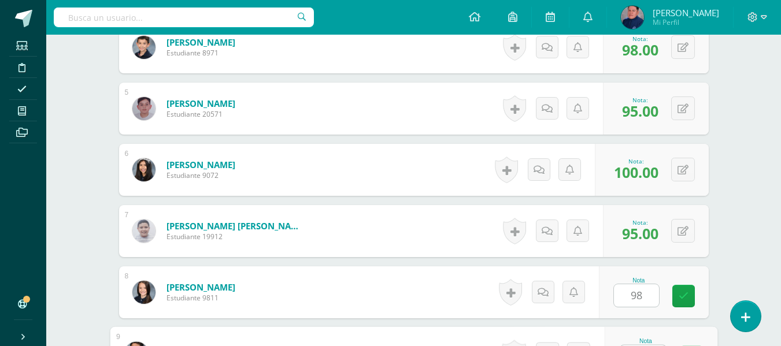
scroll to position [597, 0]
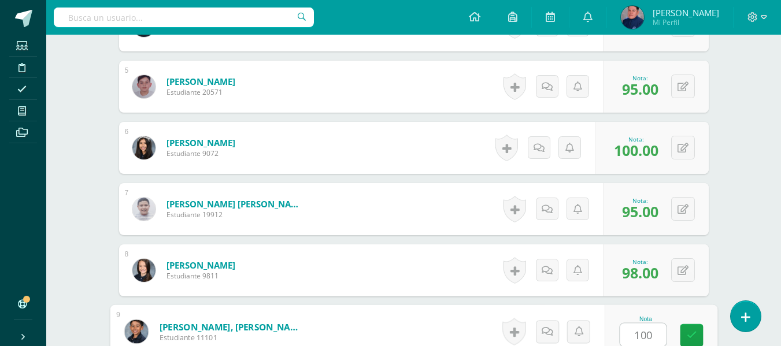
type input "100"
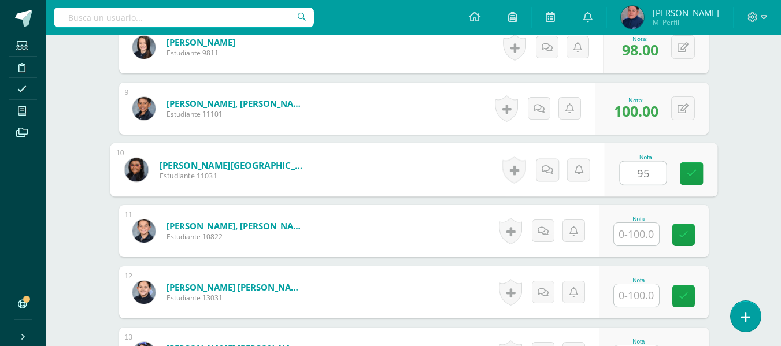
type input "95"
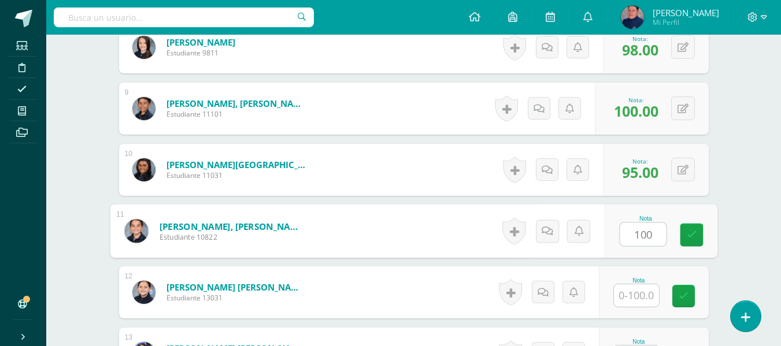
type input "100"
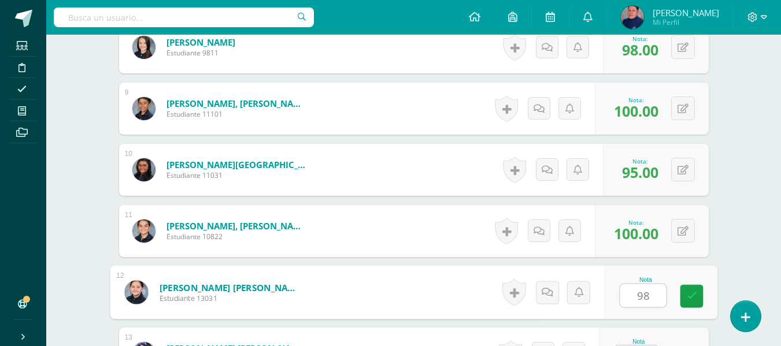
type input "98"
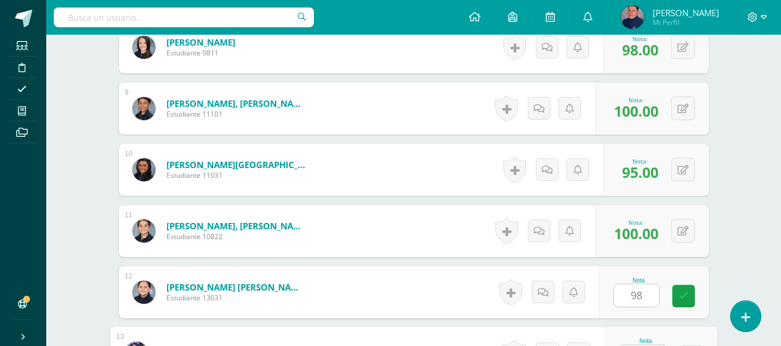
scroll to position [842, 0]
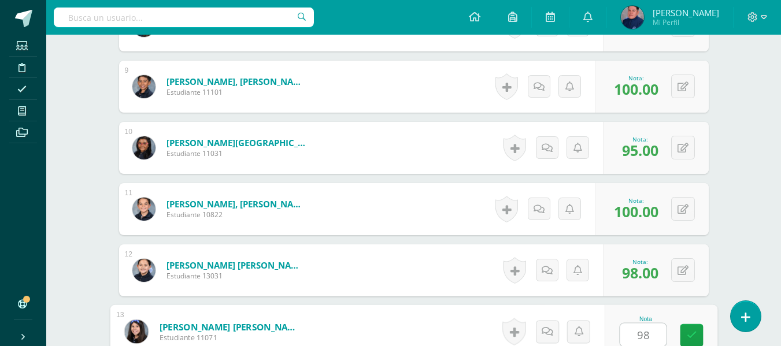
type input "98"
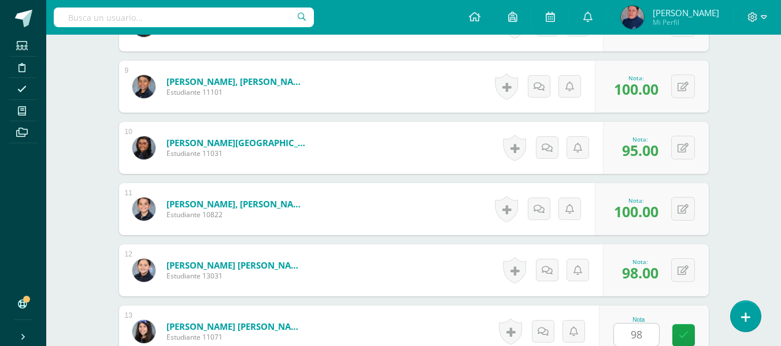
scroll to position [1065, 0]
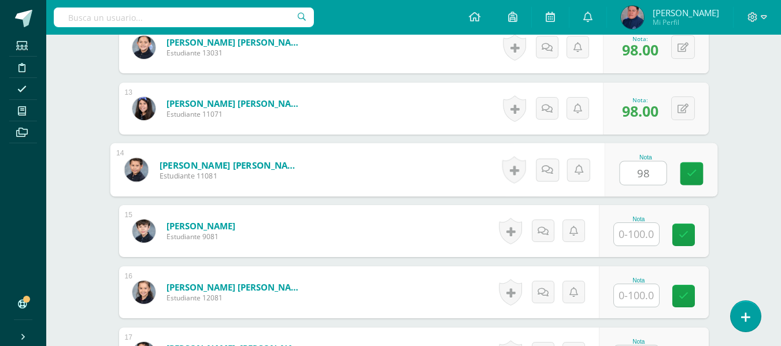
type input "98"
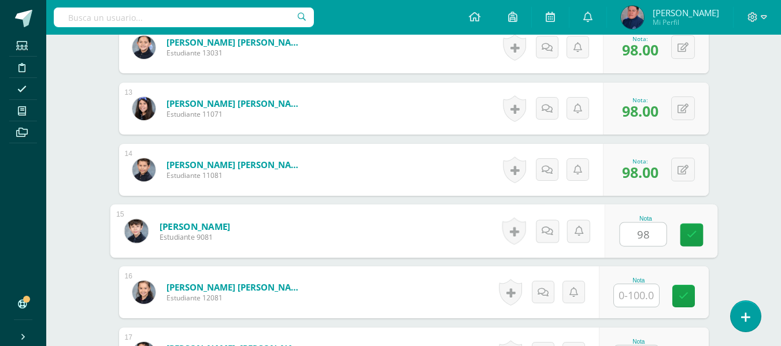
type input "98"
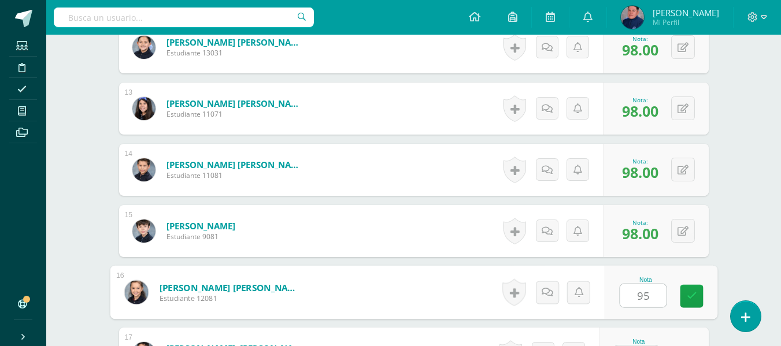
type input "95"
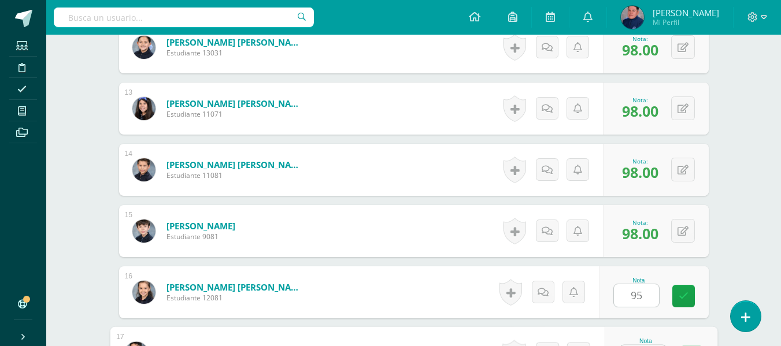
scroll to position [1087, 0]
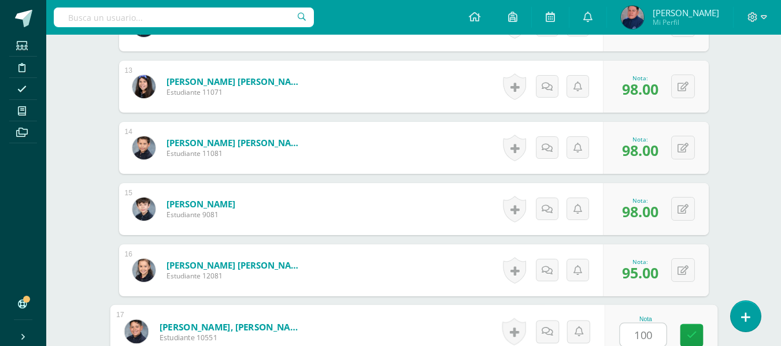
type input "100"
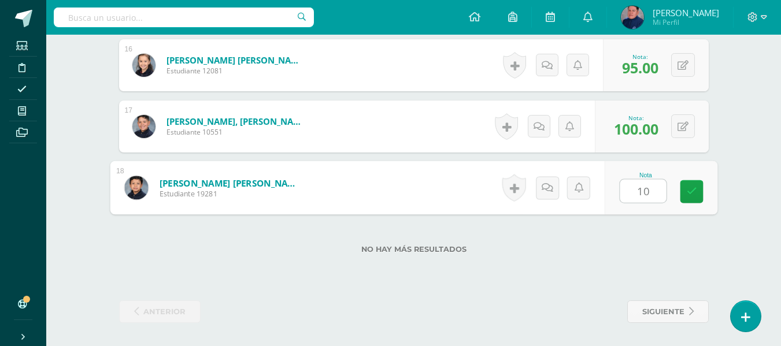
type input "100"
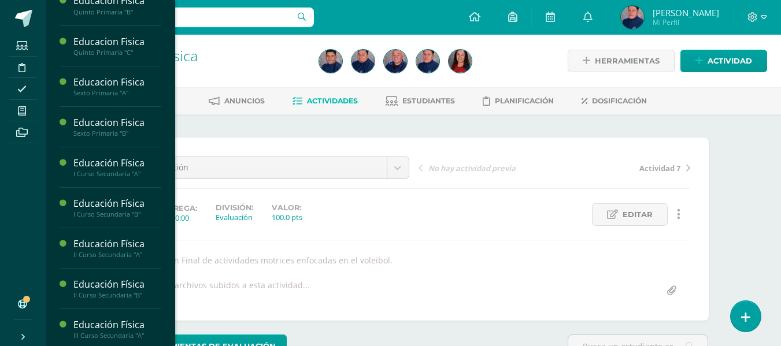
scroll to position [578, 0]
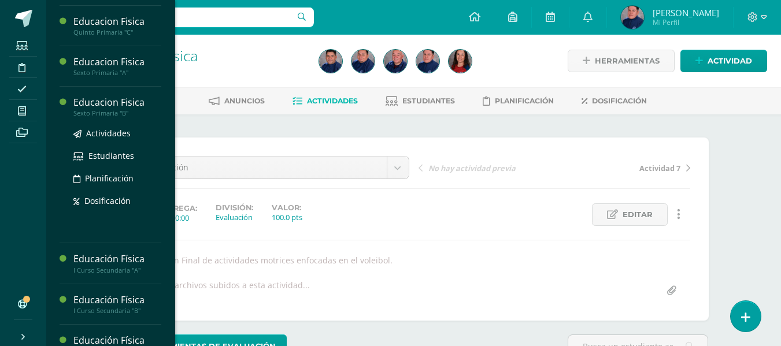
click at [110, 109] on div "Sexto Primaria "B"" at bounding box center [117, 113] width 88 height 8
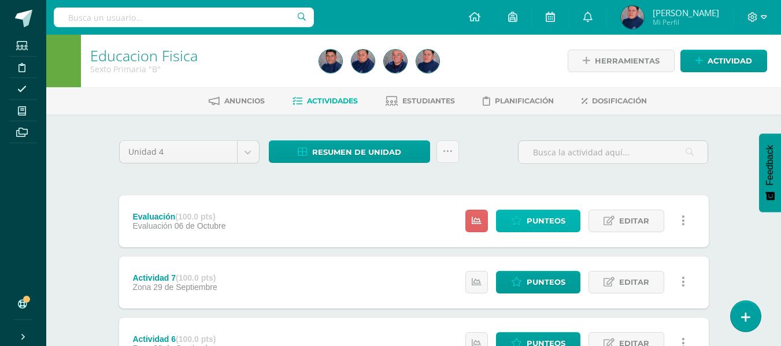
click at [544, 227] on span "Punteos" at bounding box center [545, 220] width 39 height 21
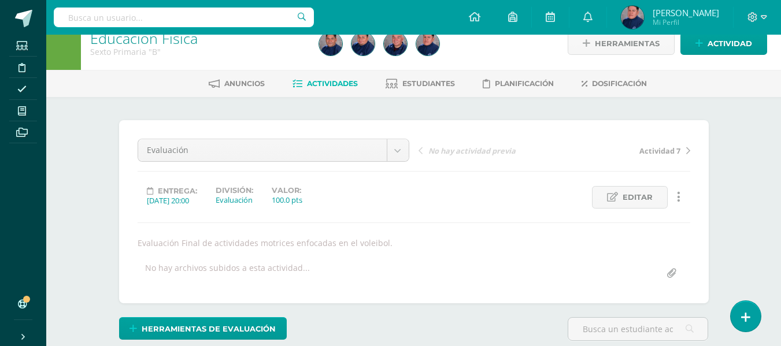
scroll to position [18, 0]
